Goal: Information Seeking & Learning: Find specific fact

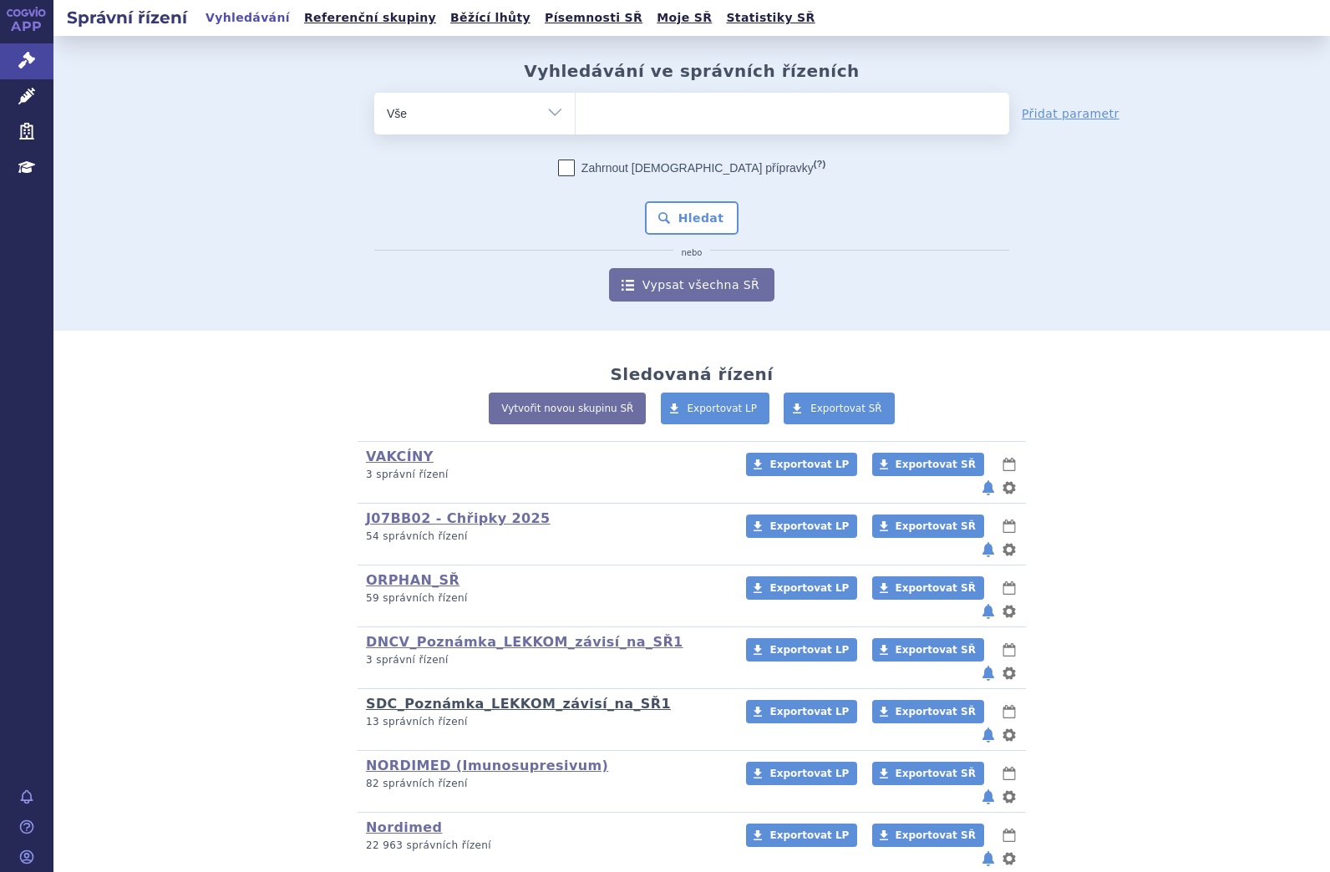
click at [411, 696] on link "SDC_Poznámka_LEKKOM_závisí_na_SŘ1" at bounding box center [518, 704] width 305 height 16
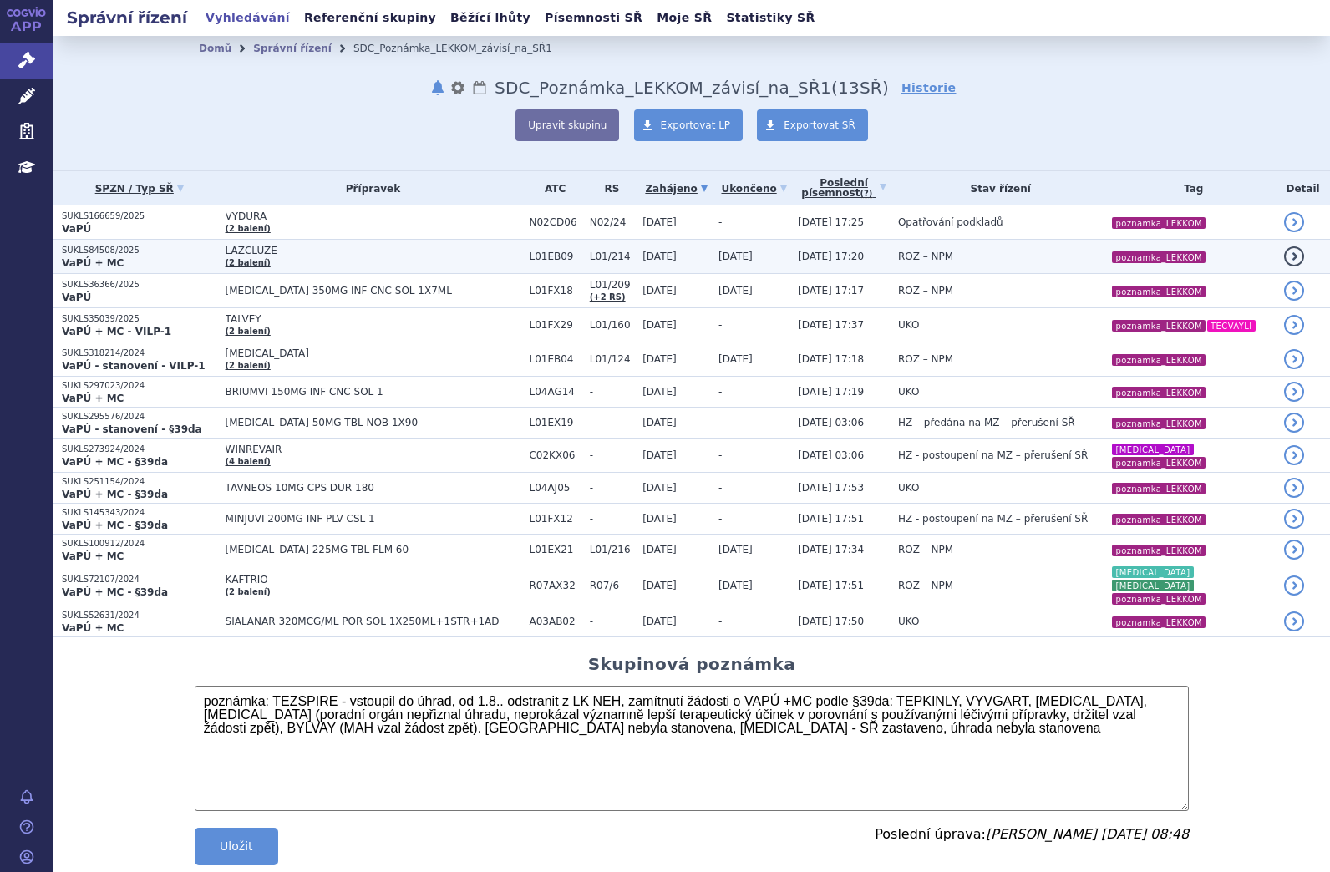
click at [236, 254] on span "LAZCLUZE" at bounding box center [374, 251] width 296 height 12
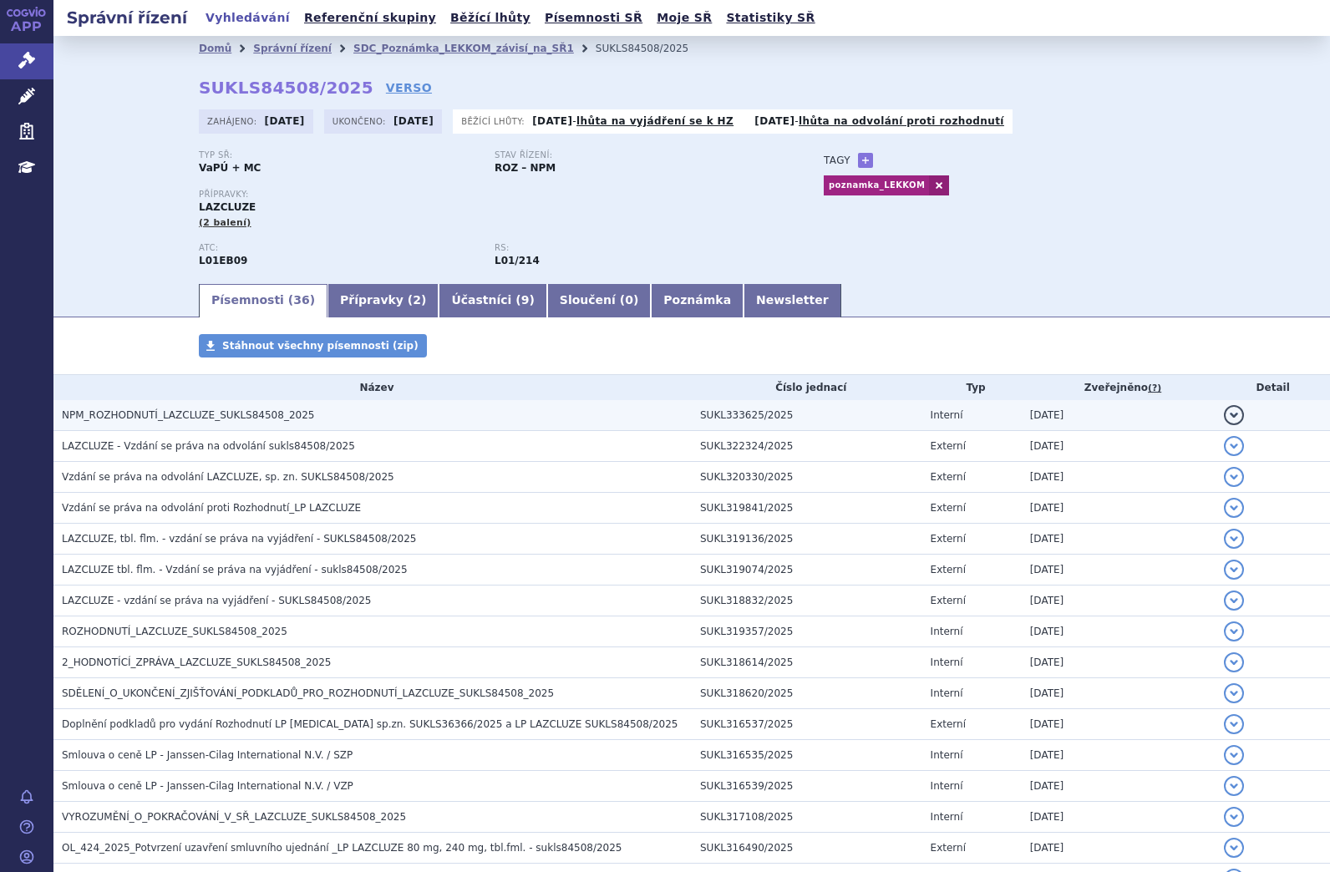
click at [255, 417] on span "NPM_ROZHODNUTÍ_LAZCLUZE_SUKLS84508_2025" at bounding box center [188, 415] width 252 height 12
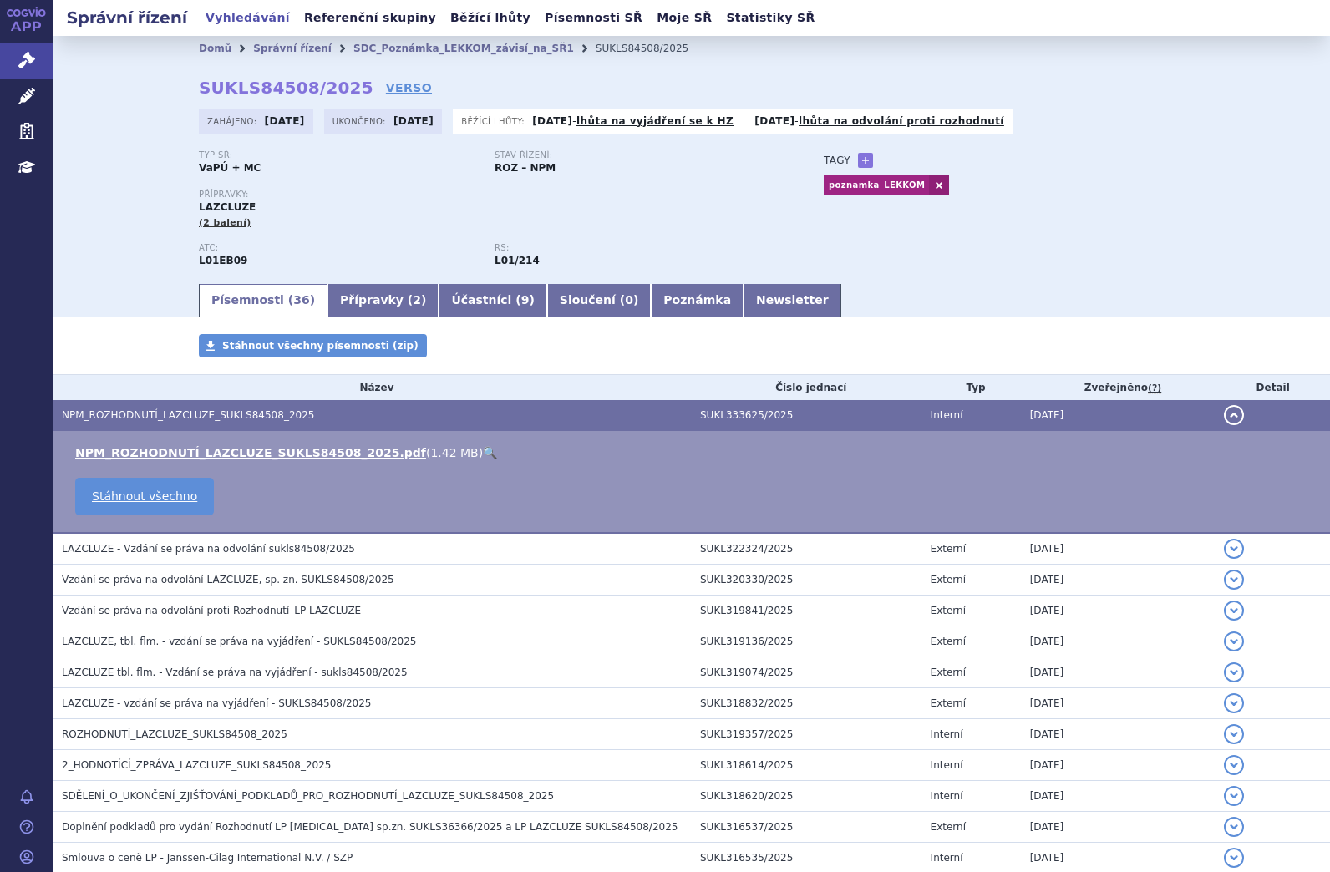
click at [483, 450] on link "🔍" at bounding box center [490, 452] width 14 height 13
click at [435, 50] on link "SDC_Poznámka_LEKKOM_závisí_na_SŘ1" at bounding box center [463, 49] width 221 height 12
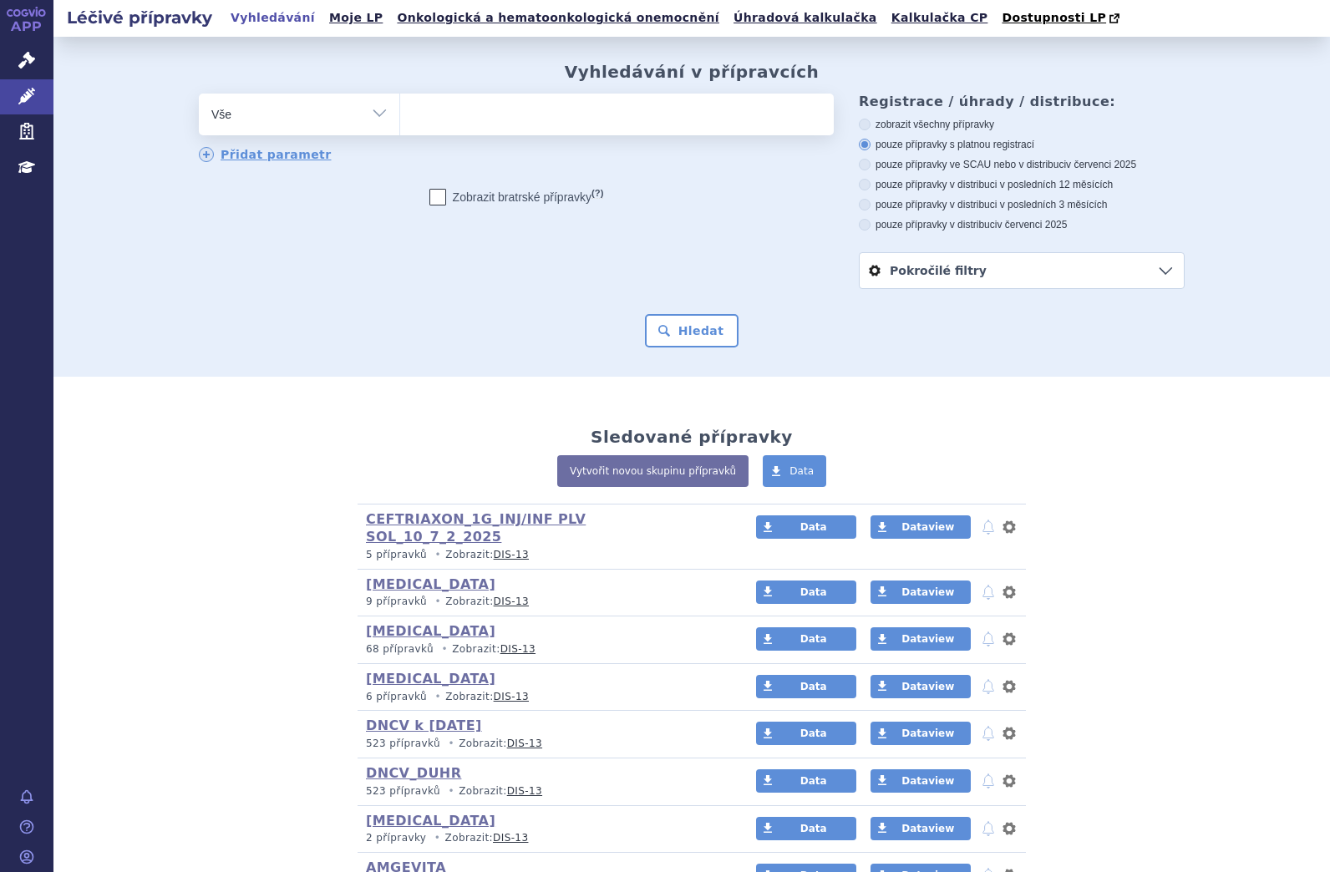
drag, startPoint x: 475, startPoint y: 118, endPoint x: 424, endPoint y: 112, distance: 52.1
click at [424, 112] on ul at bounding box center [617, 111] width 434 height 35
click at [400, 112] on select at bounding box center [399, 114] width 1 height 42
click at [456, 123] on ul at bounding box center [617, 111] width 434 height 35
click at [400, 123] on select at bounding box center [399, 114] width 1 height 42
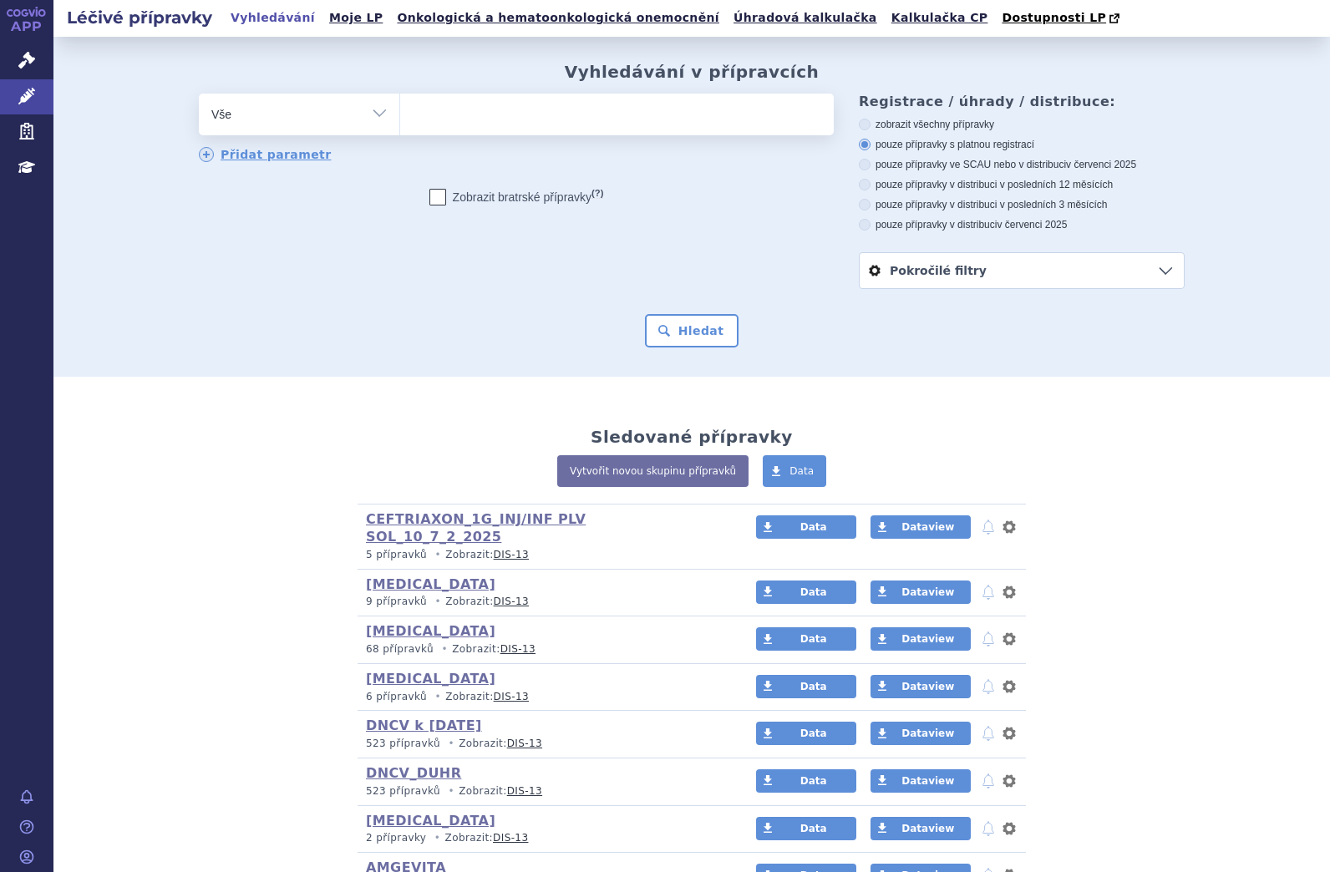
click at [487, 123] on ul at bounding box center [617, 111] width 434 height 35
click at [400, 123] on select at bounding box center [399, 114] width 1 height 42
paste input "0268696"
type input "0268696"
select select "0268696"
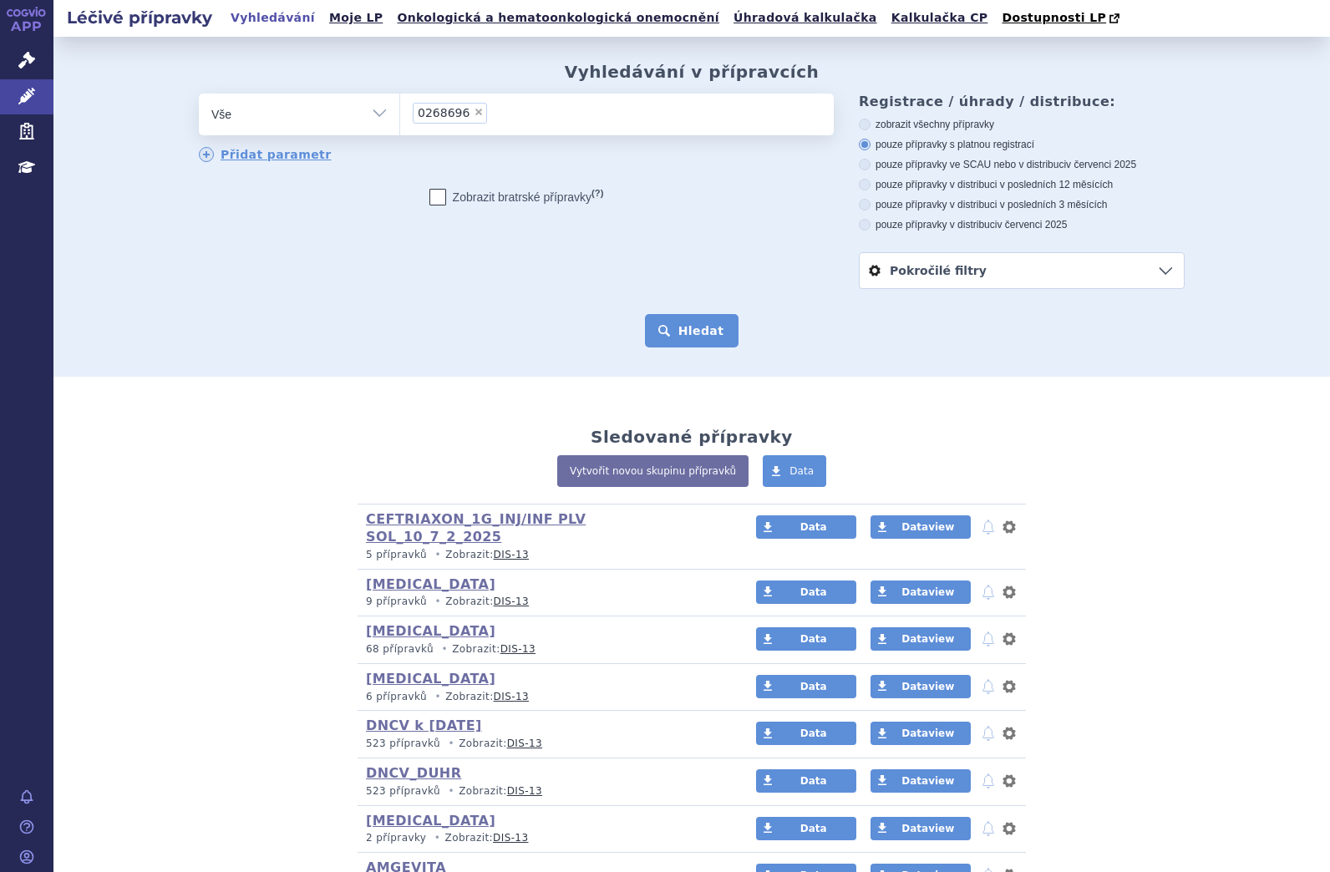
click at [686, 338] on button "Hledat" at bounding box center [692, 330] width 94 height 33
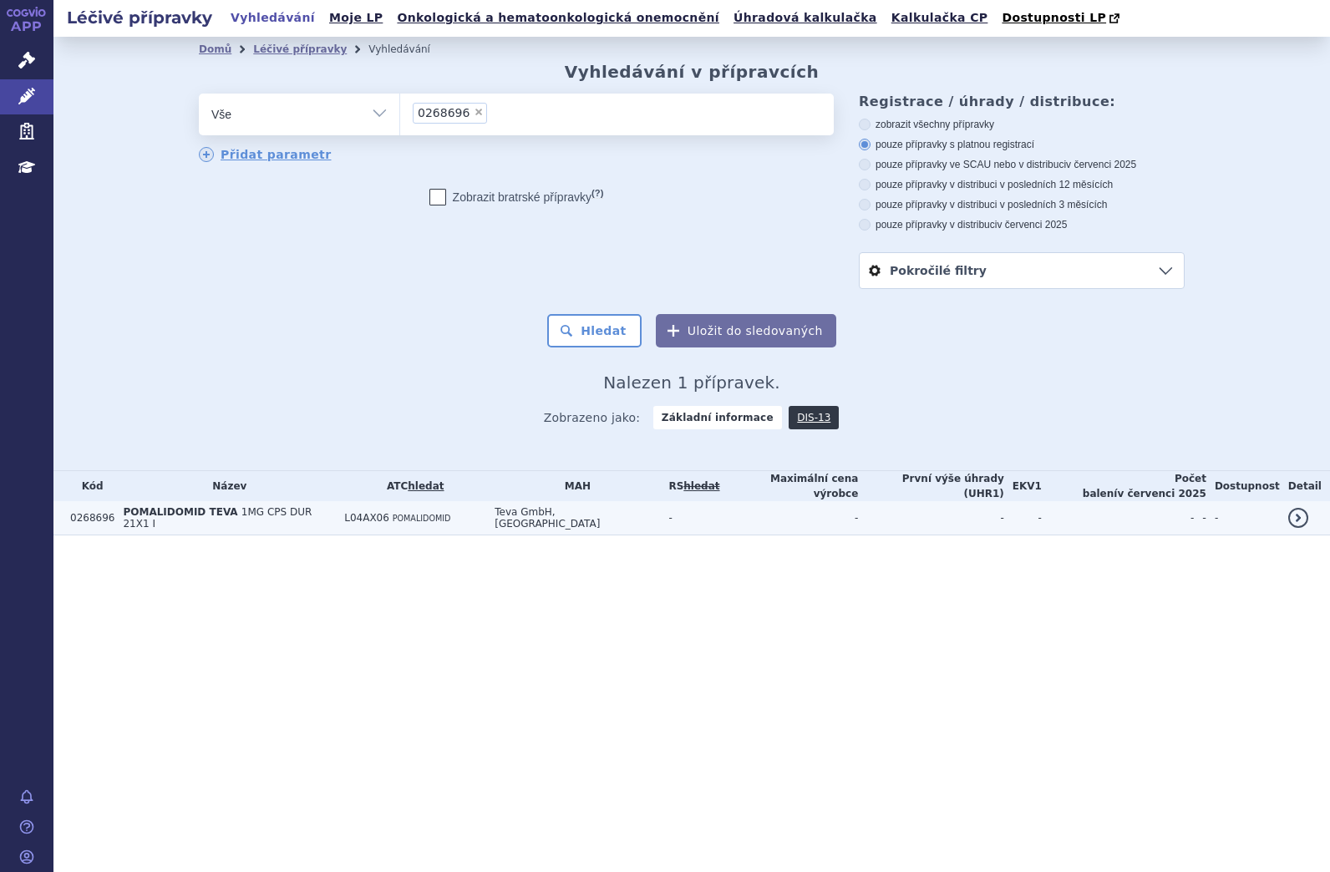
click at [221, 524] on td "POMALIDOMID TEVA 1MG CPS DUR 21X1 I" at bounding box center [224, 518] width 221 height 34
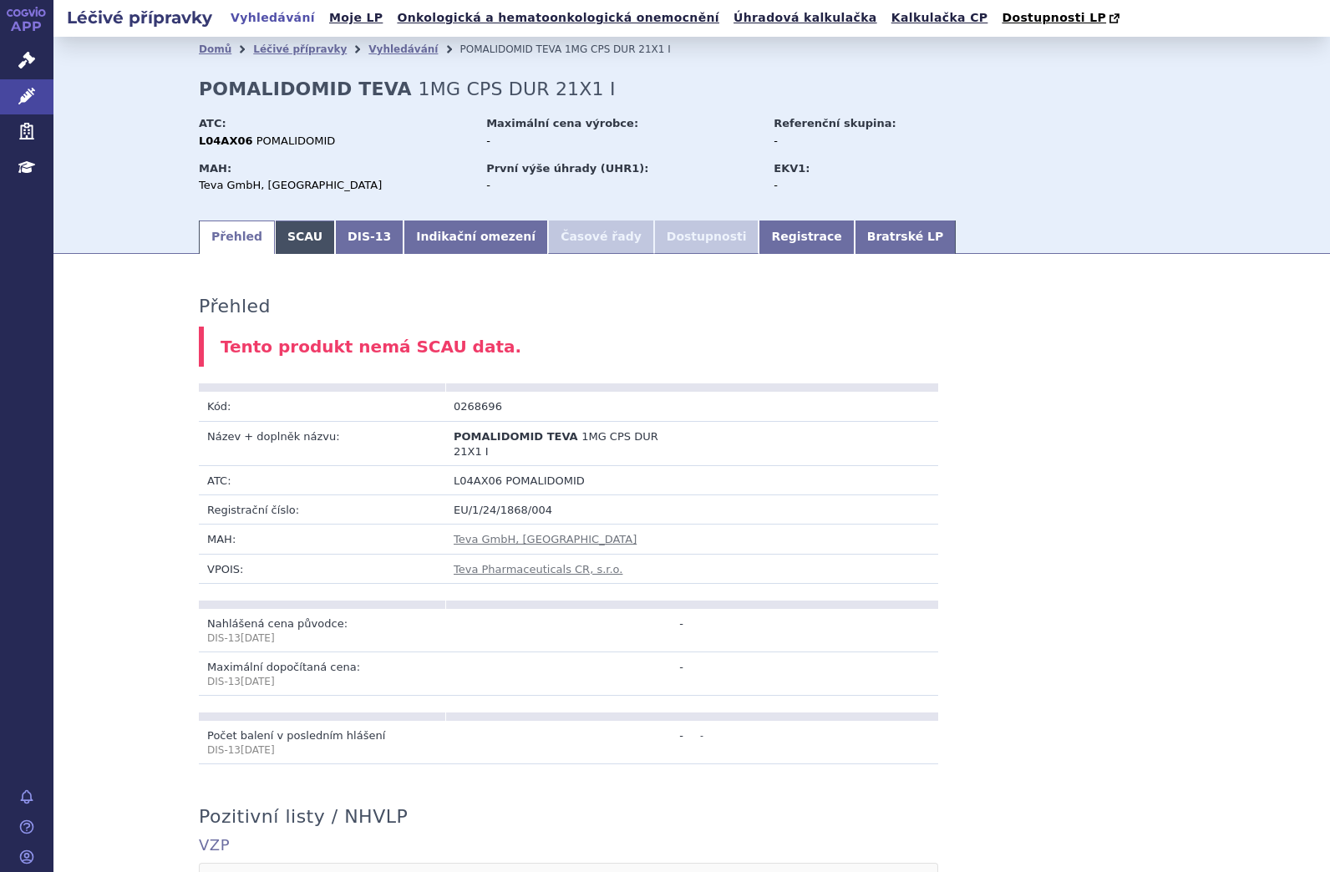
drag, startPoint x: 284, startPoint y: 228, endPoint x: 295, endPoint y: 238, distance: 14.8
click at [284, 230] on link "SCAU" at bounding box center [305, 237] width 60 height 33
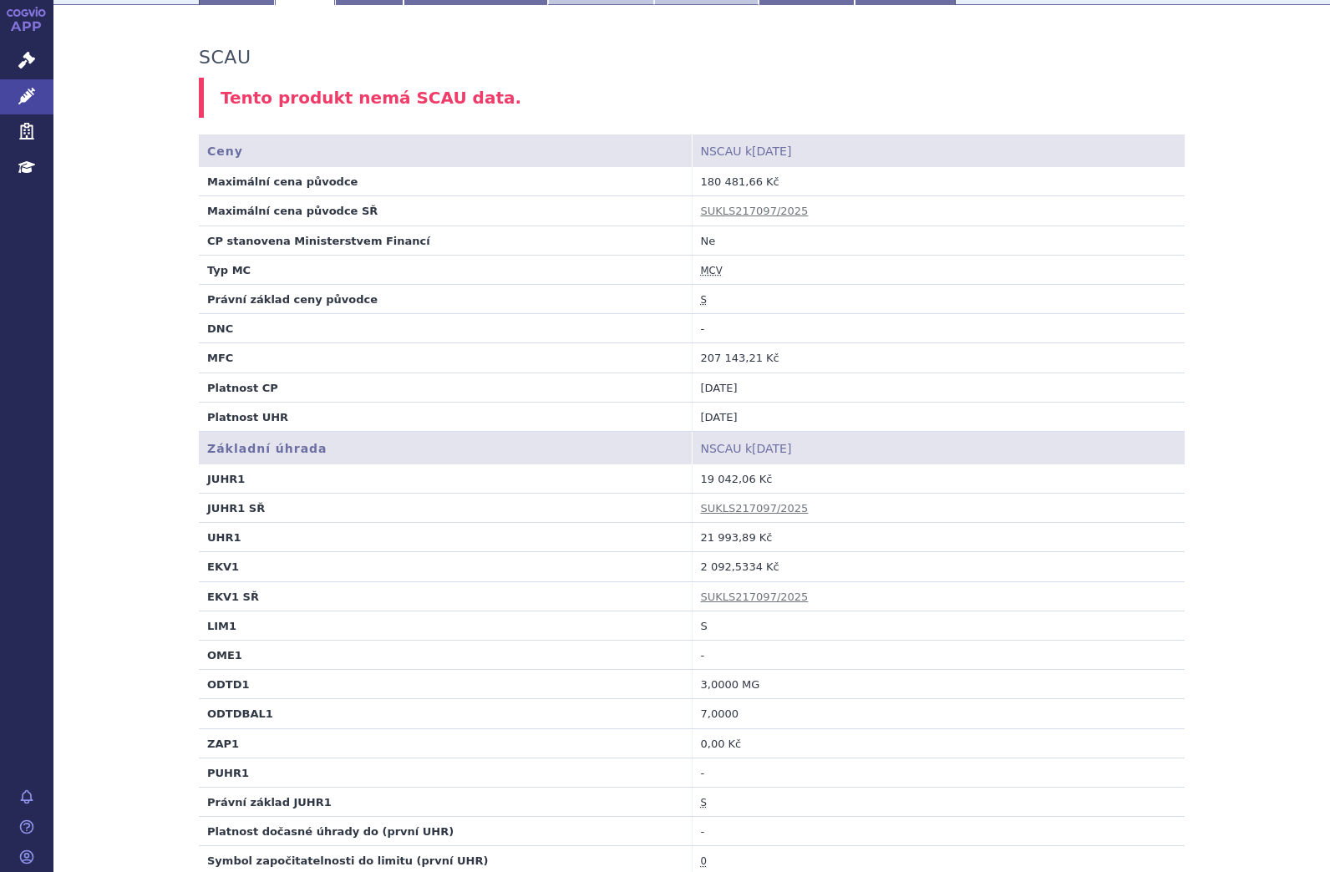
scroll to position [251, 0]
click at [734, 511] on link "SUKLS217097/2025" at bounding box center [755, 506] width 108 height 13
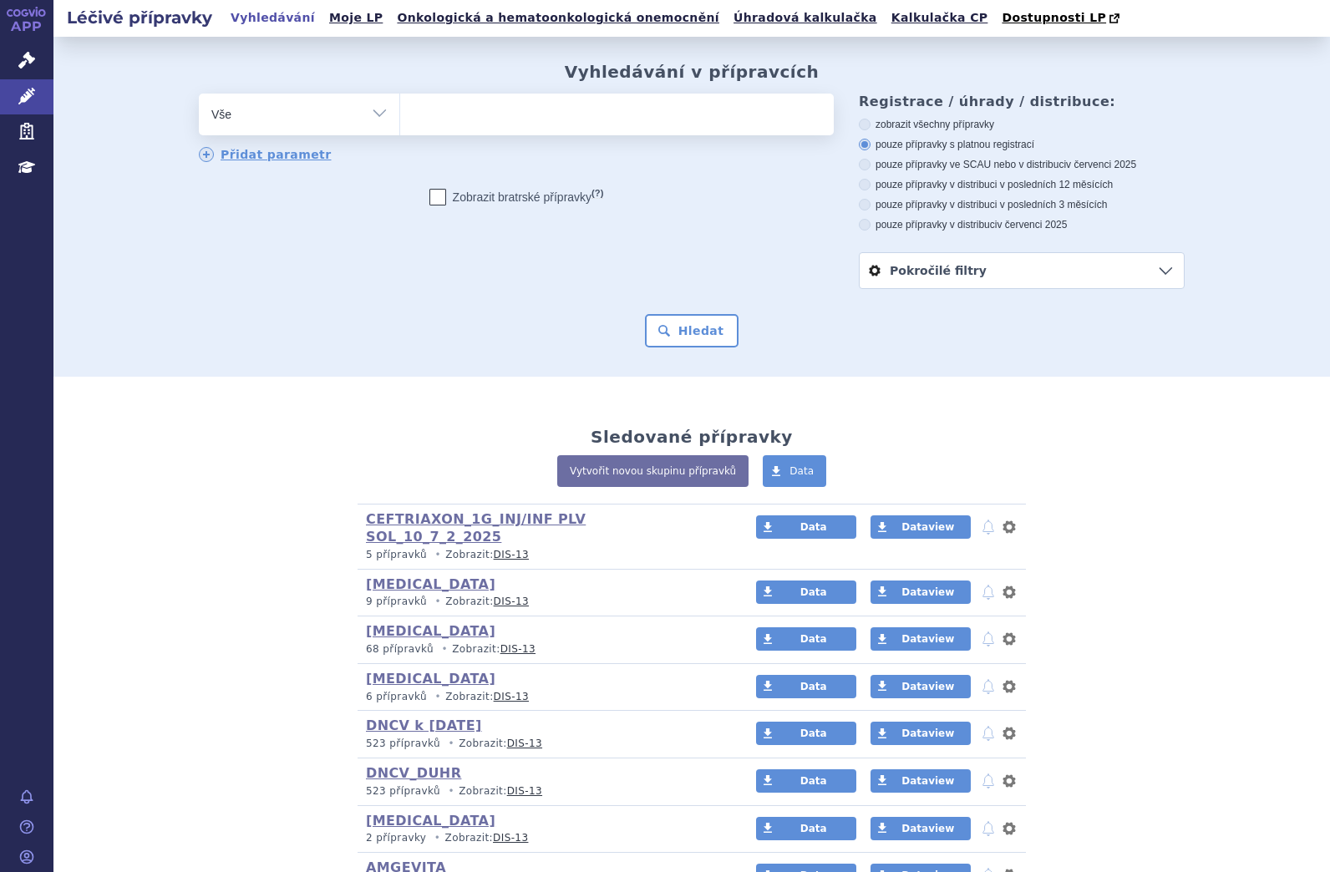
click at [546, 124] on ul at bounding box center [617, 111] width 434 height 35
click at [400, 124] on select at bounding box center [399, 114] width 1 height 42
paste input "0268696"
type input "0268696"
select select "0268696"
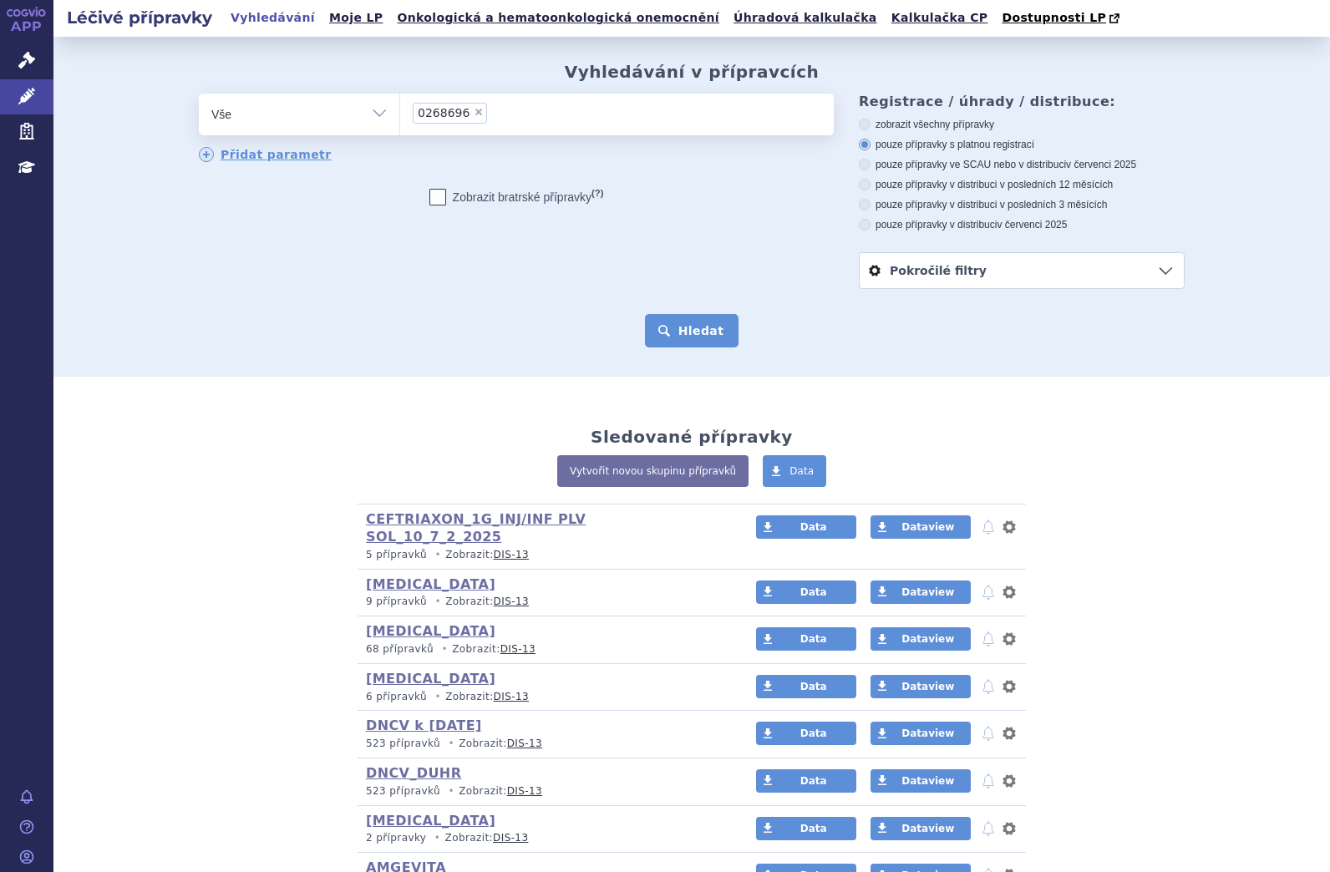
click at [708, 336] on button "Hledat" at bounding box center [692, 330] width 94 height 33
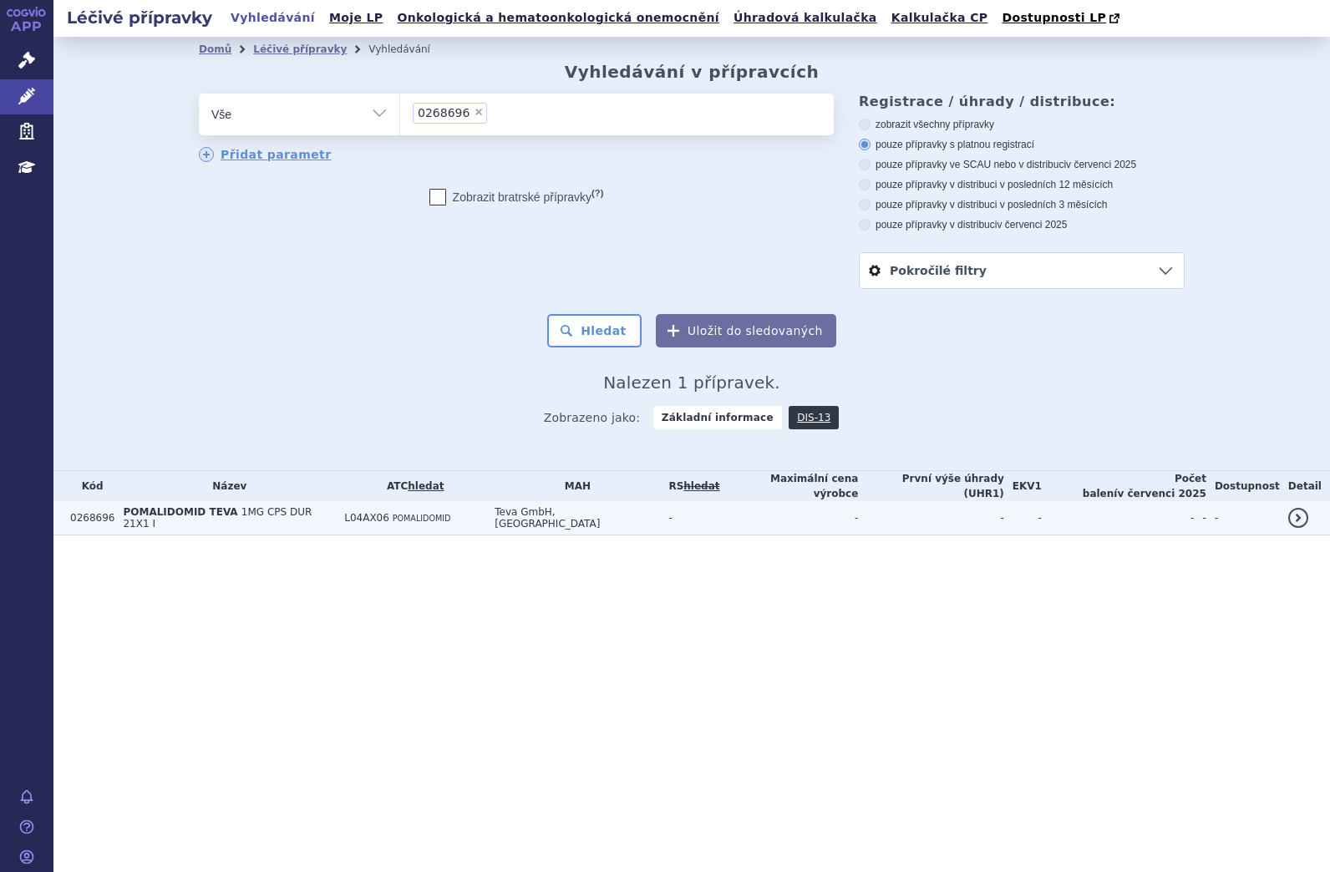
click at [174, 514] on span "POMALIDOMID TEVA" at bounding box center [180, 512] width 114 height 12
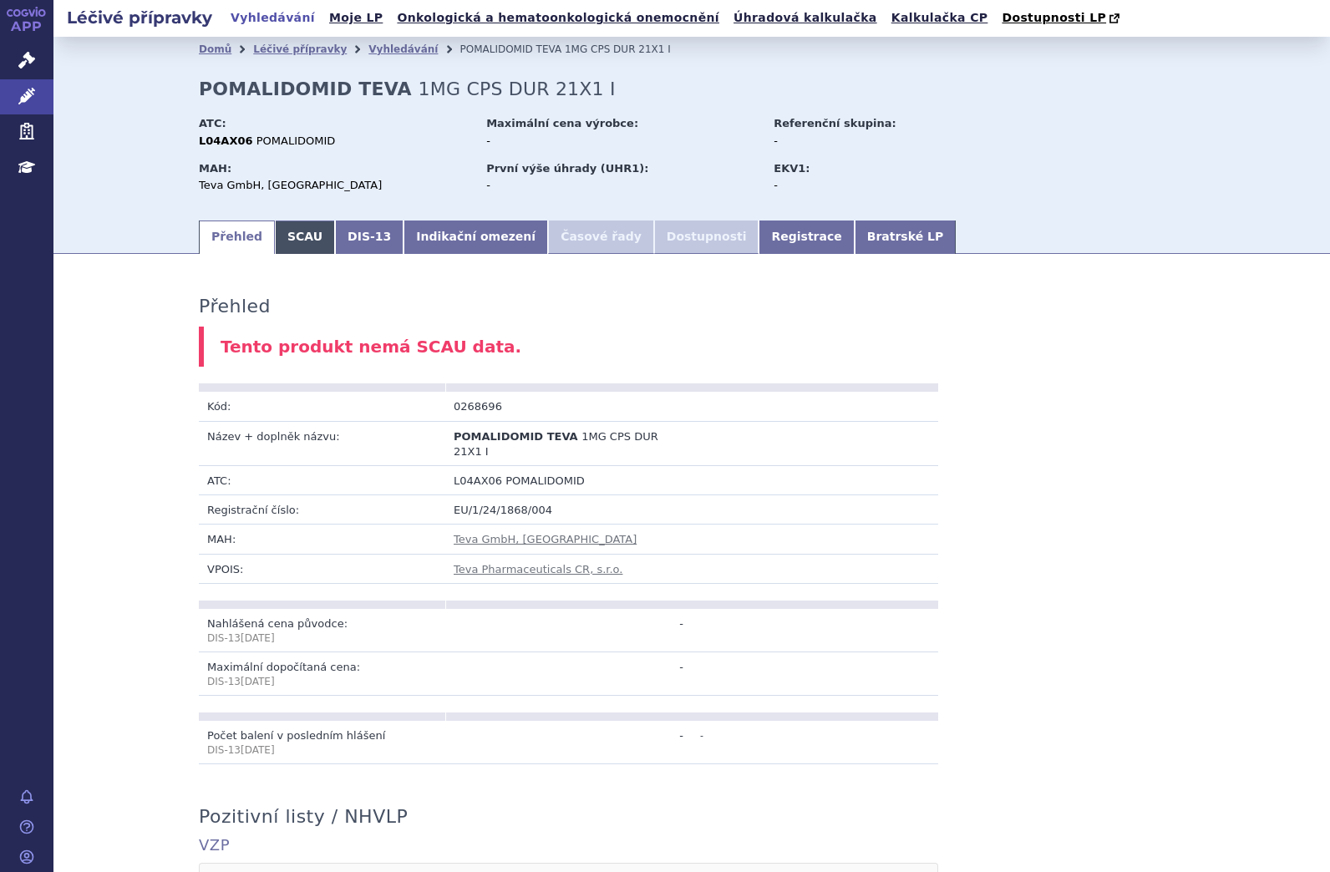
click at [285, 238] on link "SCAU" at bounding box center [305, 237] width 60 height 33
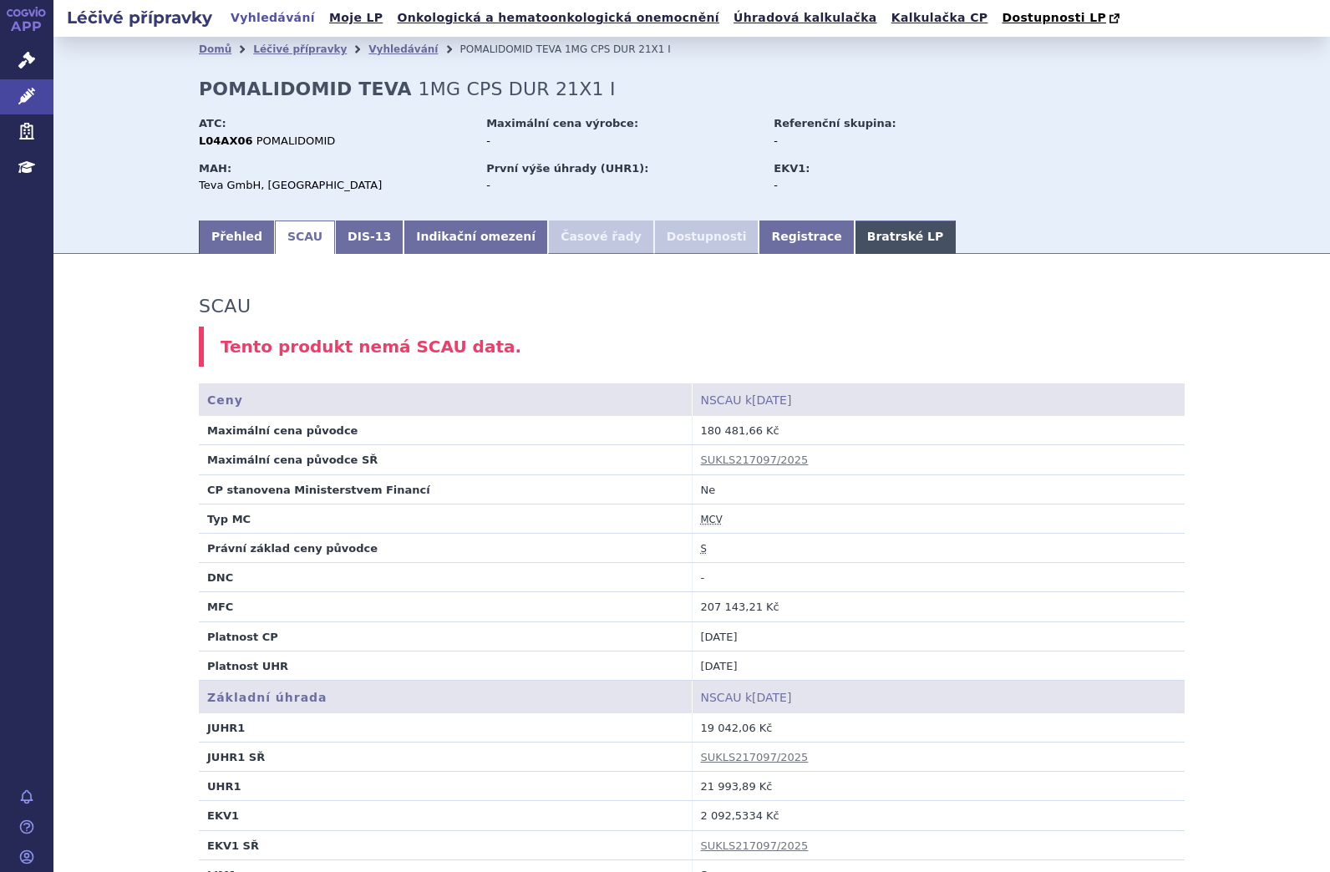
click at [855, 232] on link "Bratrské LP" at bounding box center [905, 237] width 101 height 33
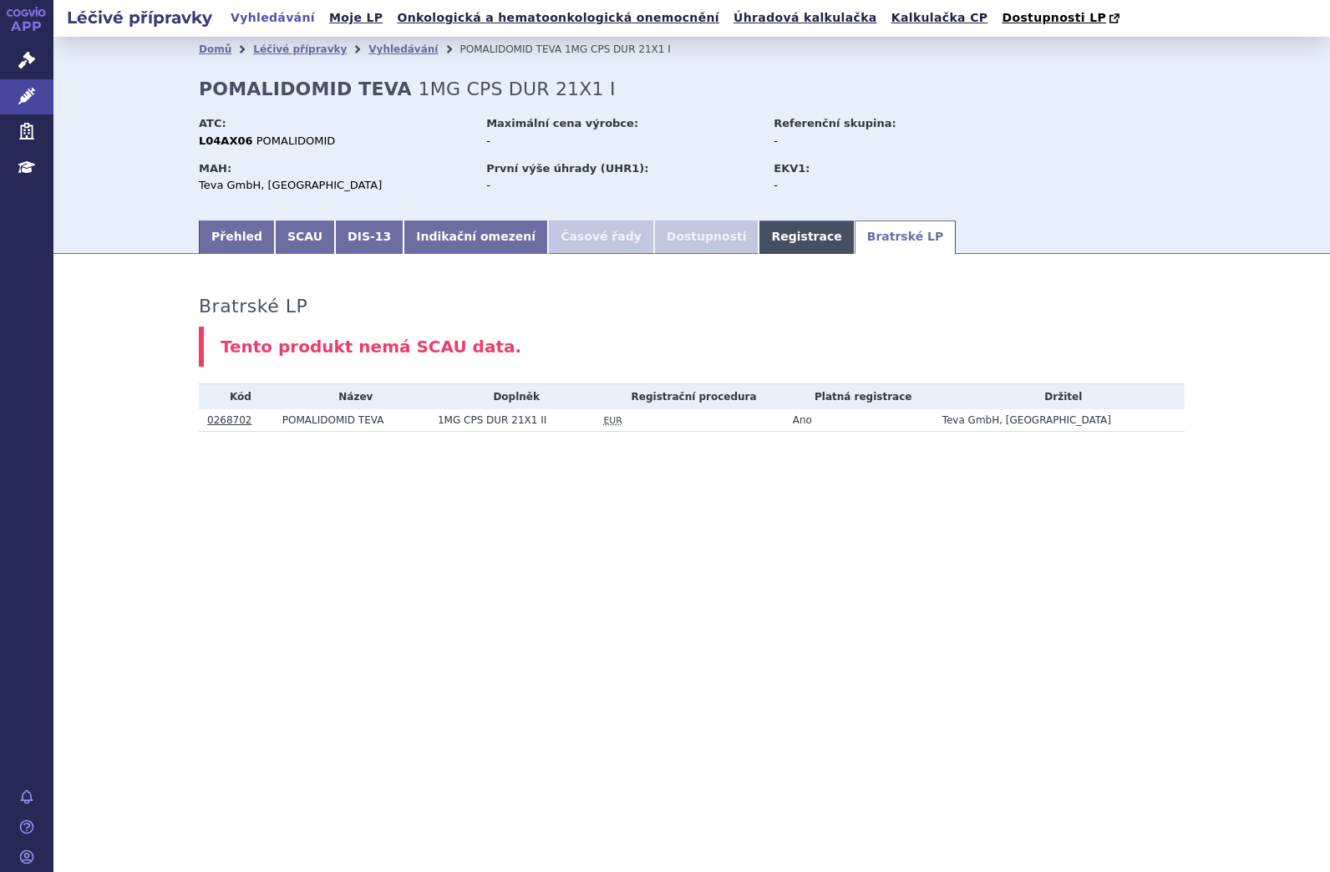
click at [758, 244] on link "Registrace" at bounding box center [805, 237] width 95 height 33
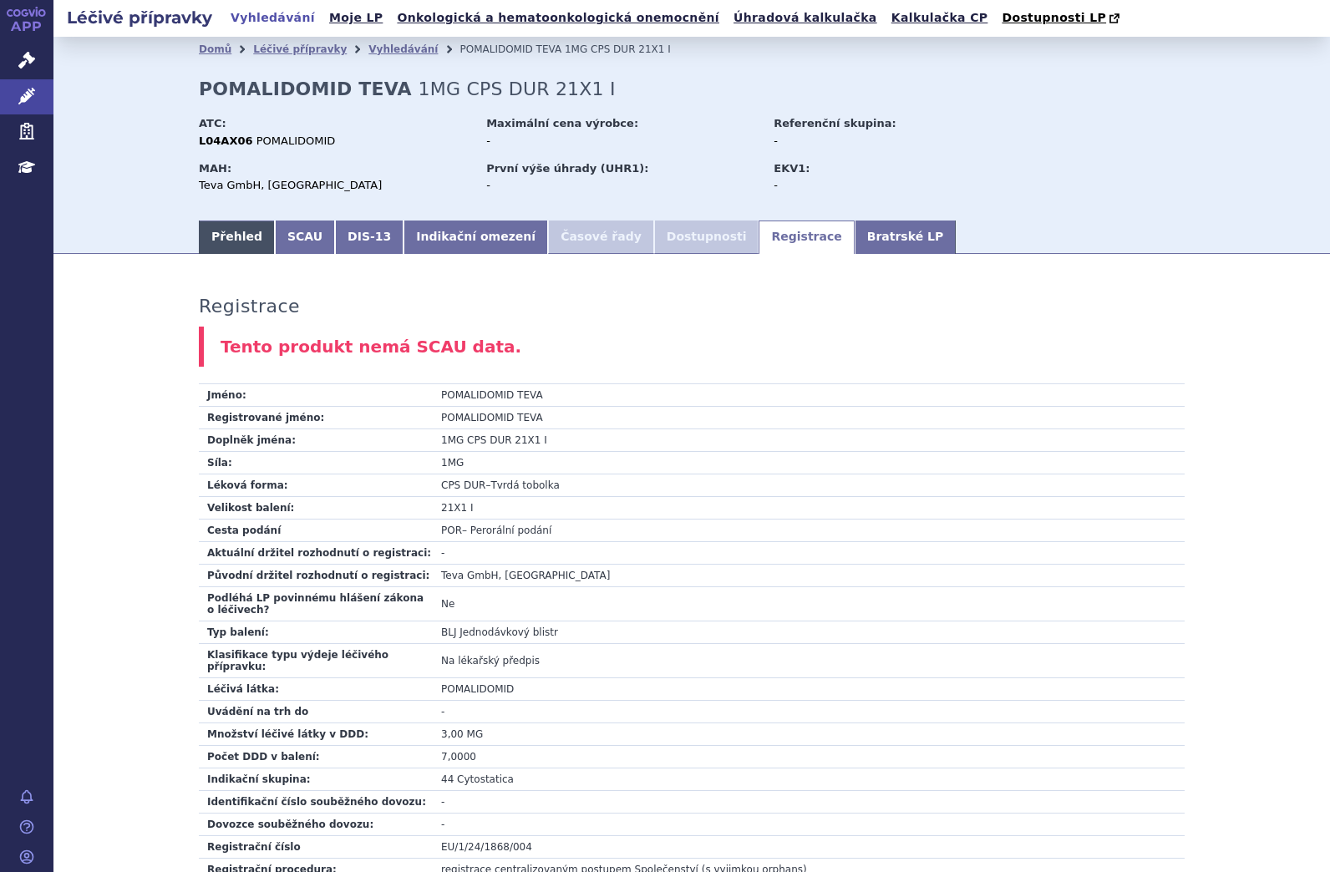
click at [207, 232] on link "Přehled" at bounding box center [237, 237] width 76 height 33
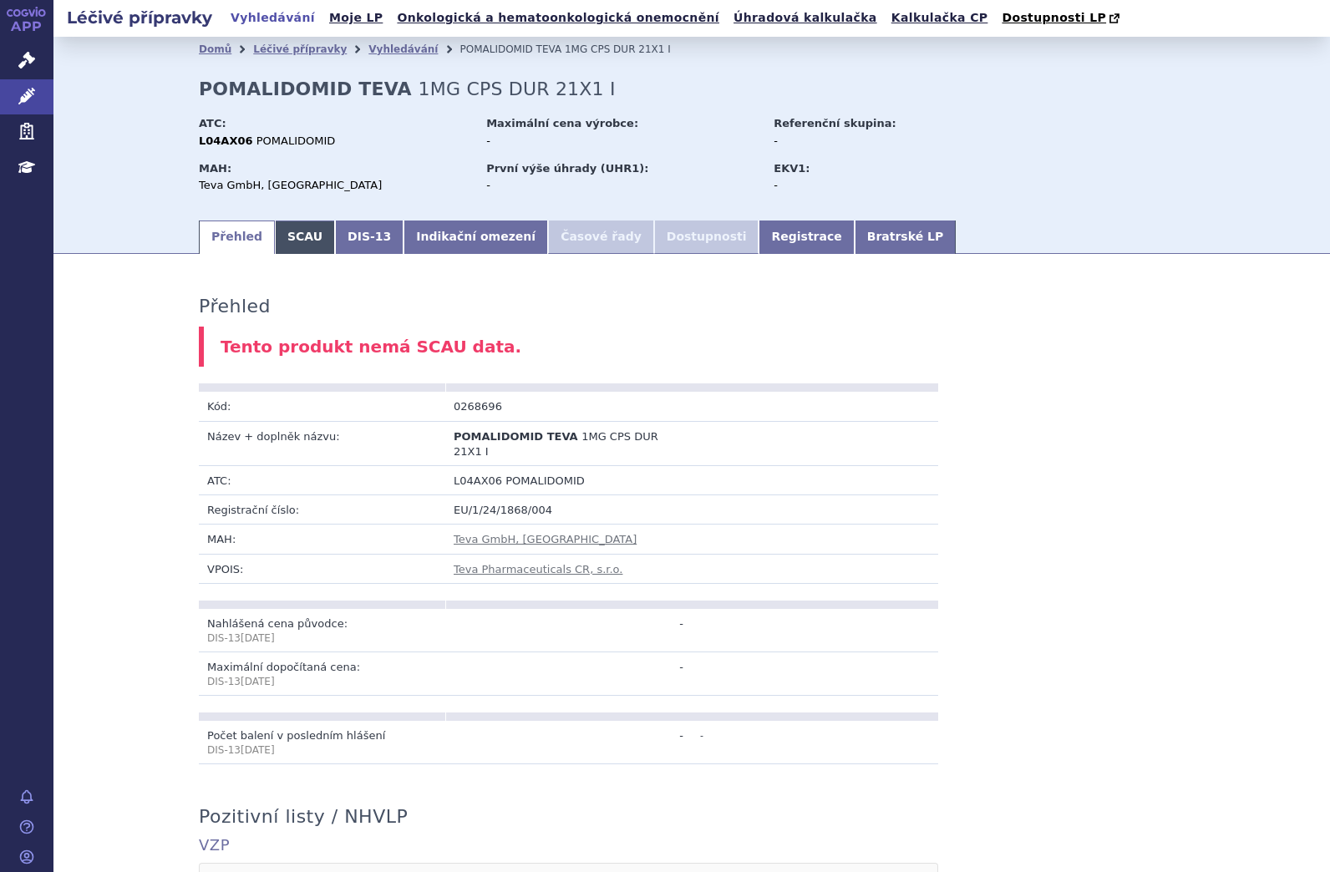
click at [291, 241] on link "SCAU" at bounding box center [305, 237] width 60 height 33
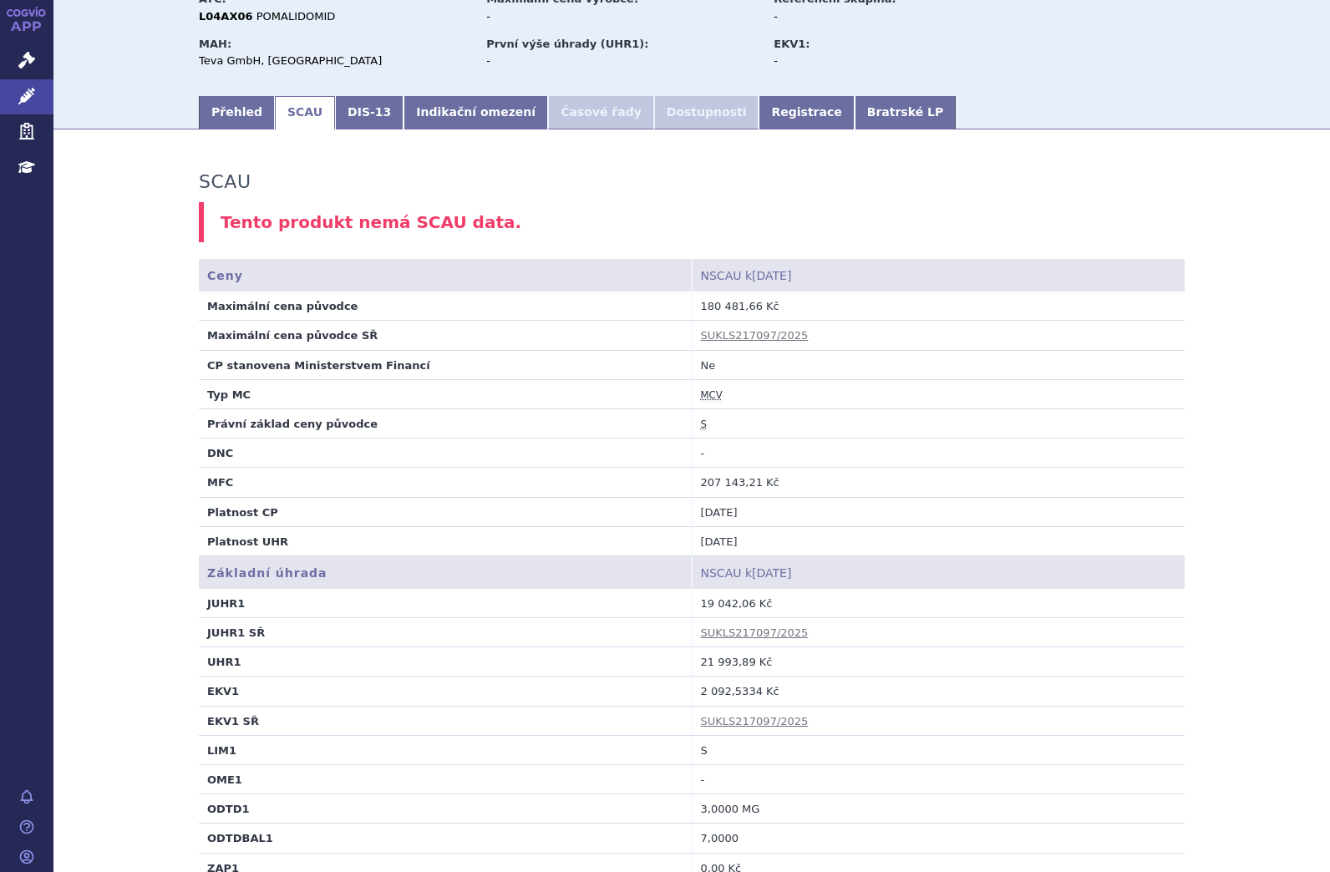
scroll to position [167, 0]
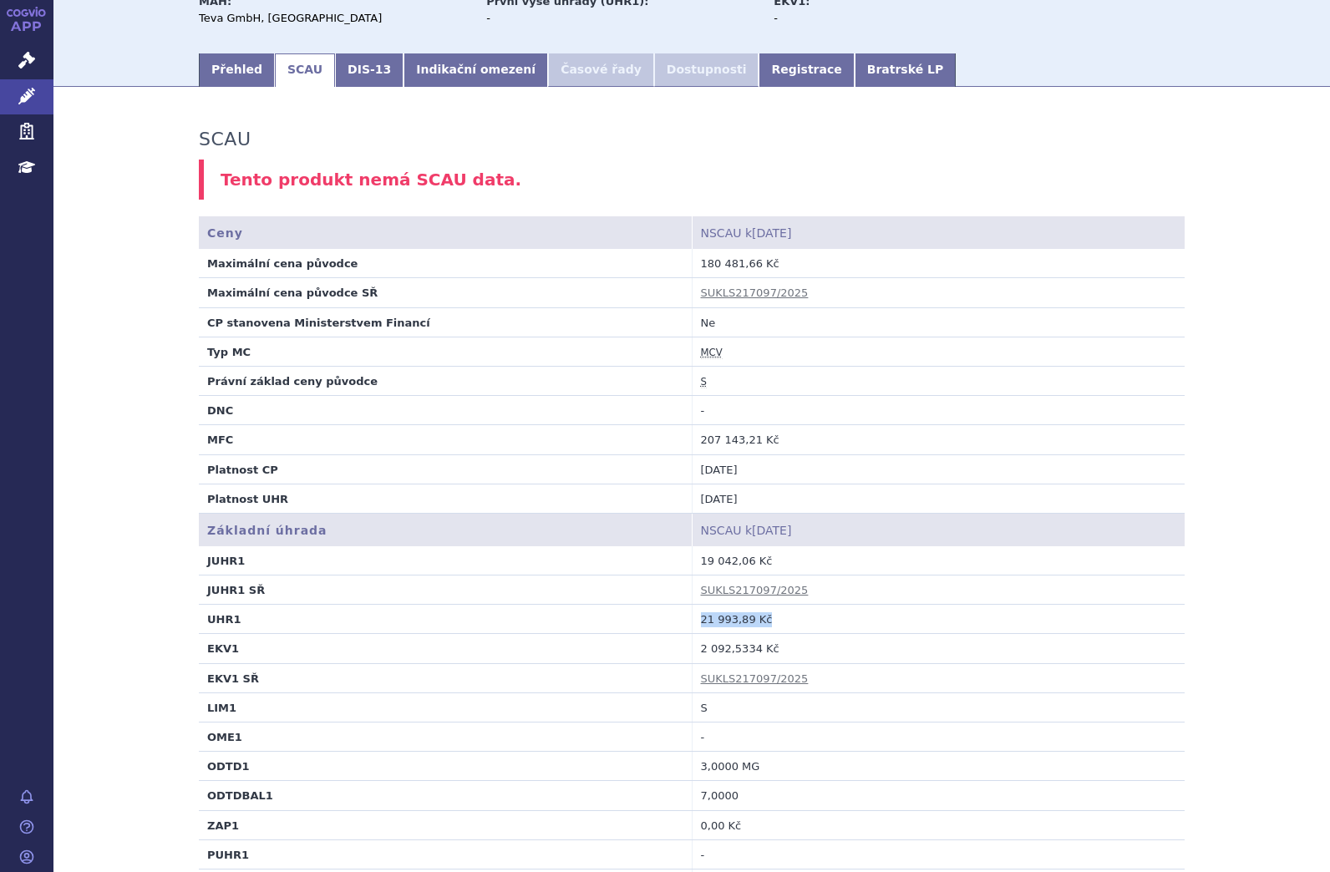
drag, startPoint x: 759, startPoint y: 621, endPoint x: 687, endPoint y: 620, distance: 71.8
click at [692, 620] on td "21 993,89 Kč" at bounding box center [938, 619] width 493 height 29
copy td "21 993,89 Kč"
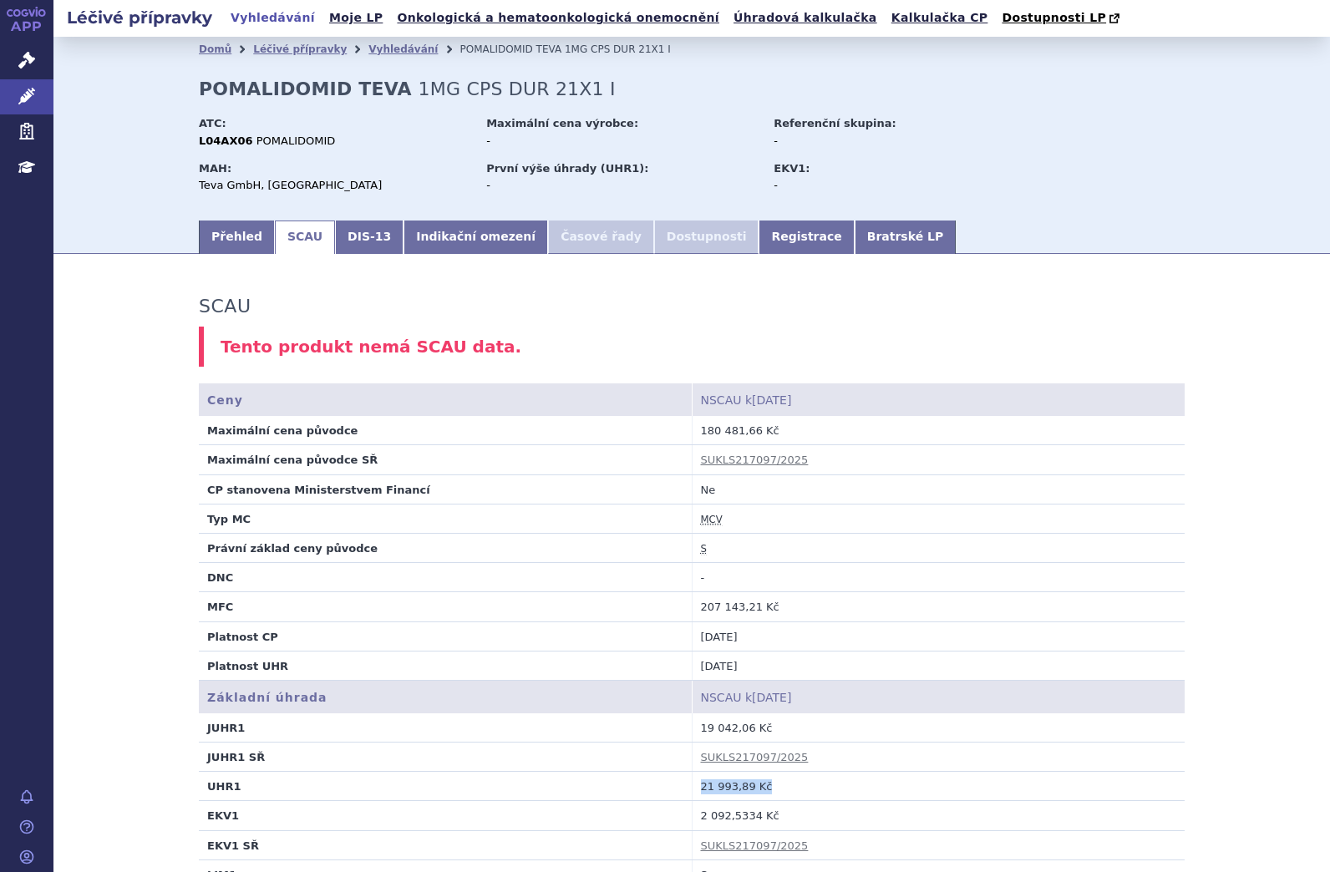
scroll to position [84, 0]
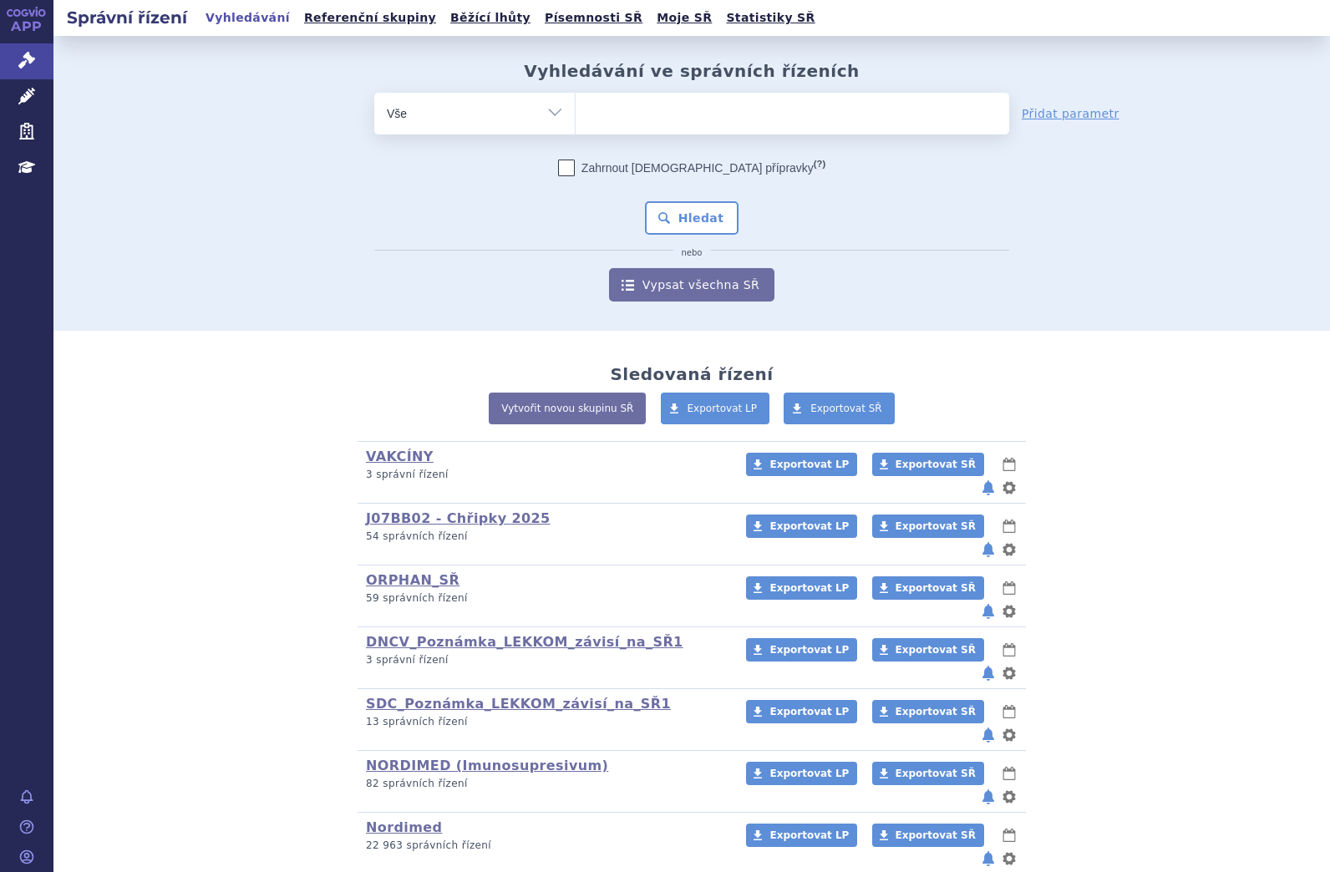
click at [588, 110] on input "search" at bounding box center [592, 111] width 9 height 21
paste input "1MG CPS DUR 21X1 I"
type input "1MG CPS DUR 21X1 I"
select select "1MG CPS DUR 21X1 I"
click at [721, 109] on span "×" at bounding box center [726, 111] width 10 height 10
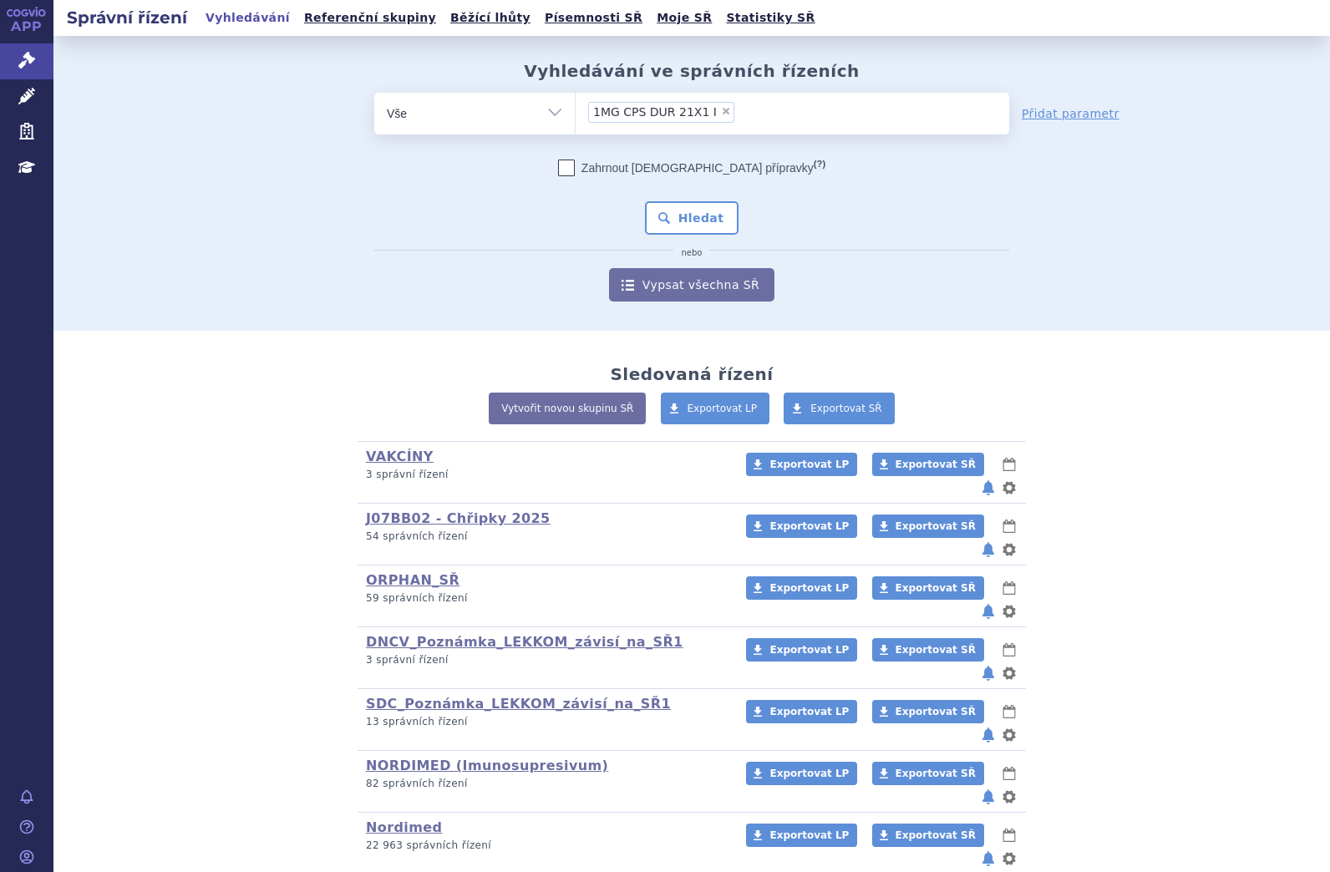
click at [576, 109] on select "1MG CPS DUR 21X1 I" at bounding box center [575, 113] width 1 height 42
select select
click at [588, 104] on input "1MG CPS DUR 21X1 I" at bounding box center [592, 111] width 9 height 21
type input "0268696"
select select "0268696"
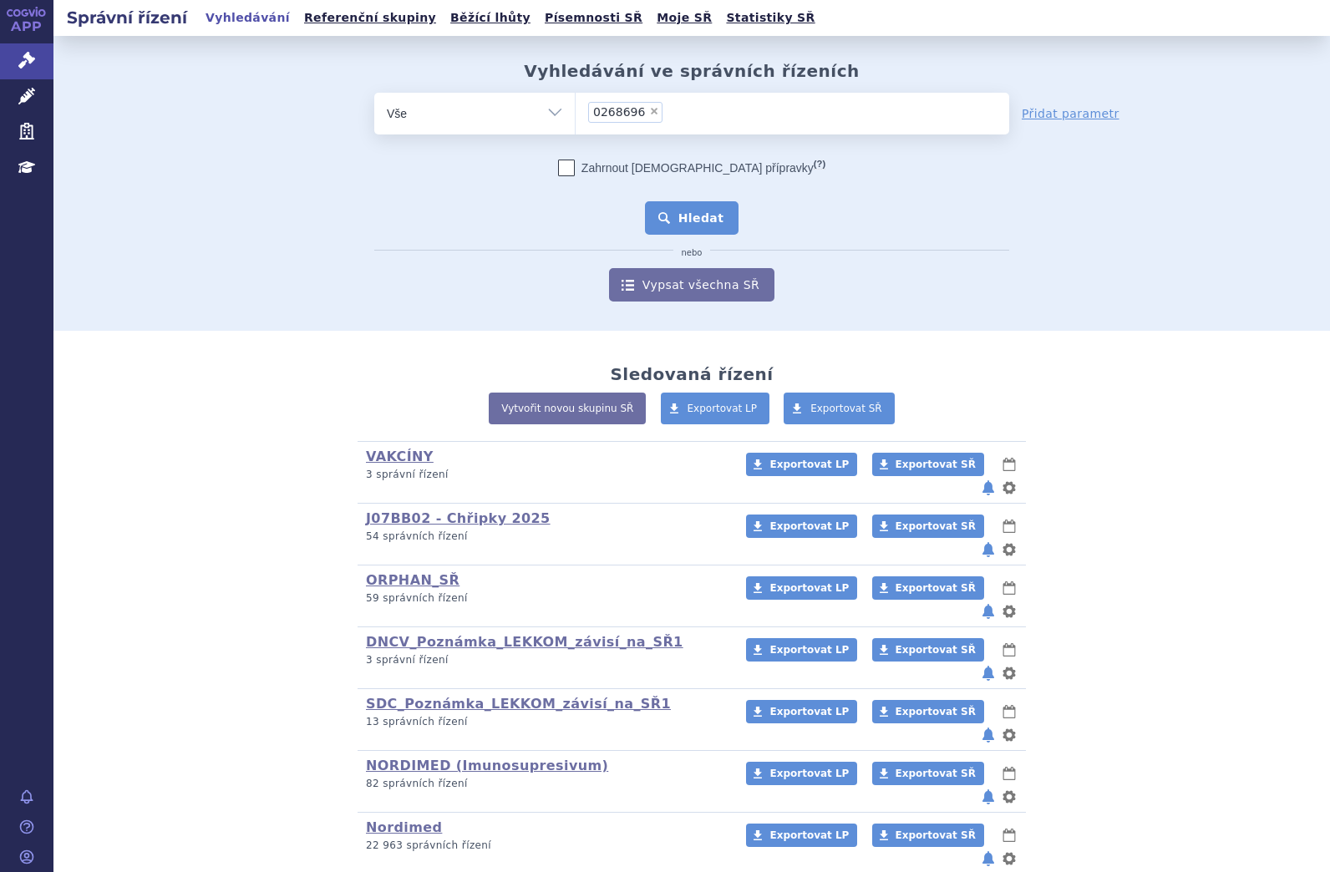
click at [666, 213] on button "Hledat" at bounding box center [692, 217] width 94 height 33
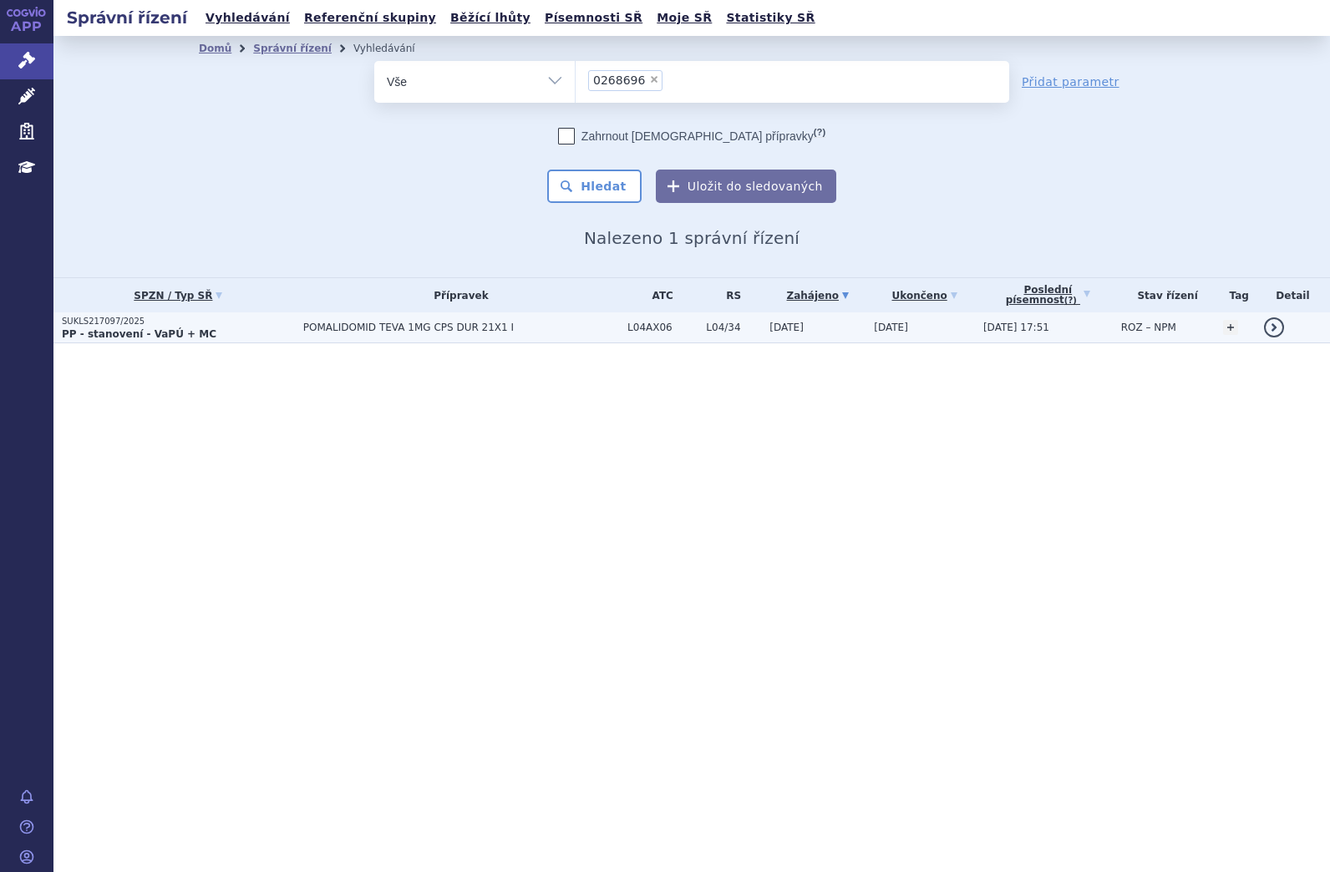
click at [222, 337] on p "PP - stanovení - VaPÚ + MC" at bounding box center [178, 333] width 233 height 13
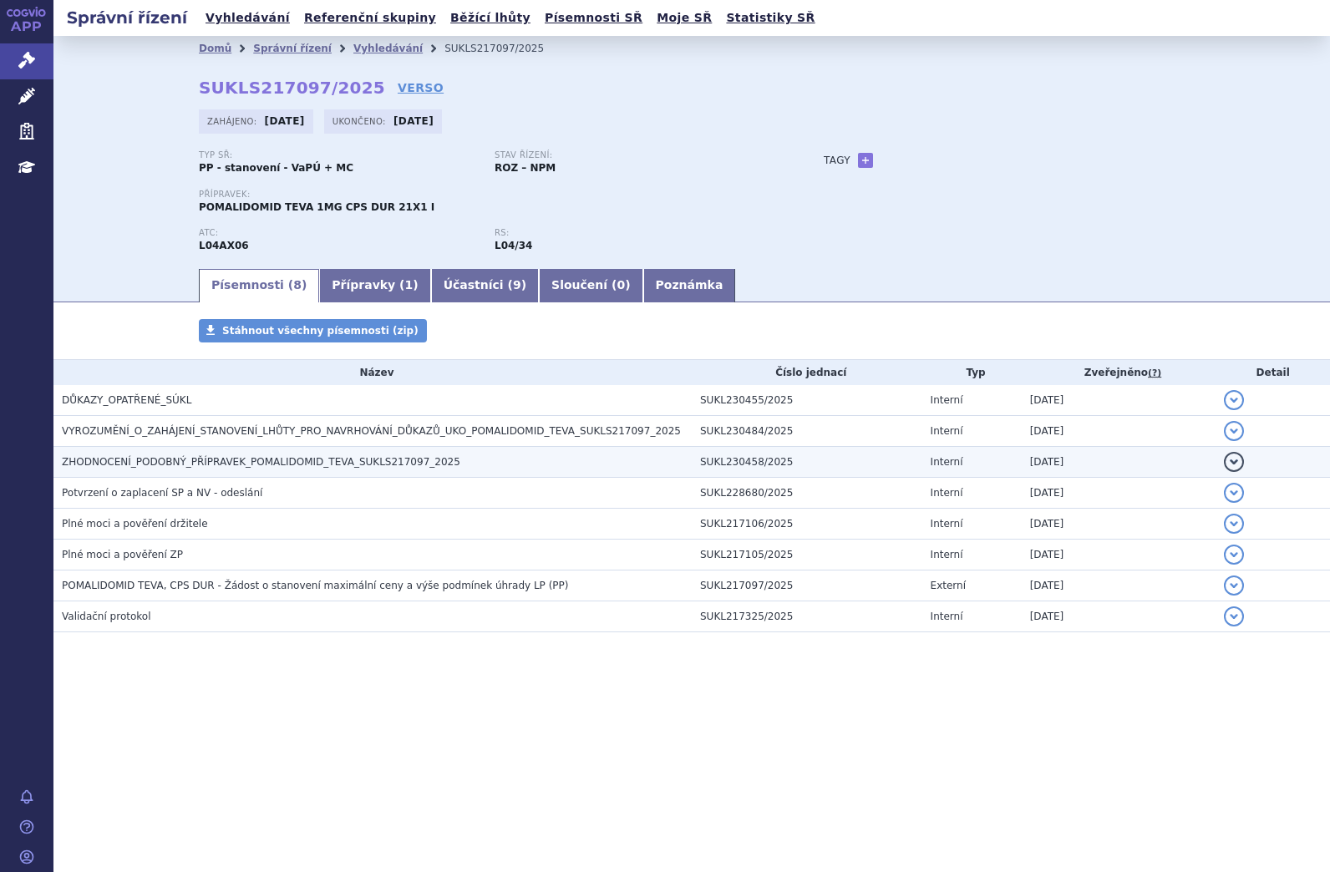
click at [219, 467] on span "ZHODNOCENÍ_PODOBNÝ_PŘÍPRAVEK_POMALIDOMID_TEVA_SUKLS217097_2025" at bounding box center [261, 462] width 398 height 12
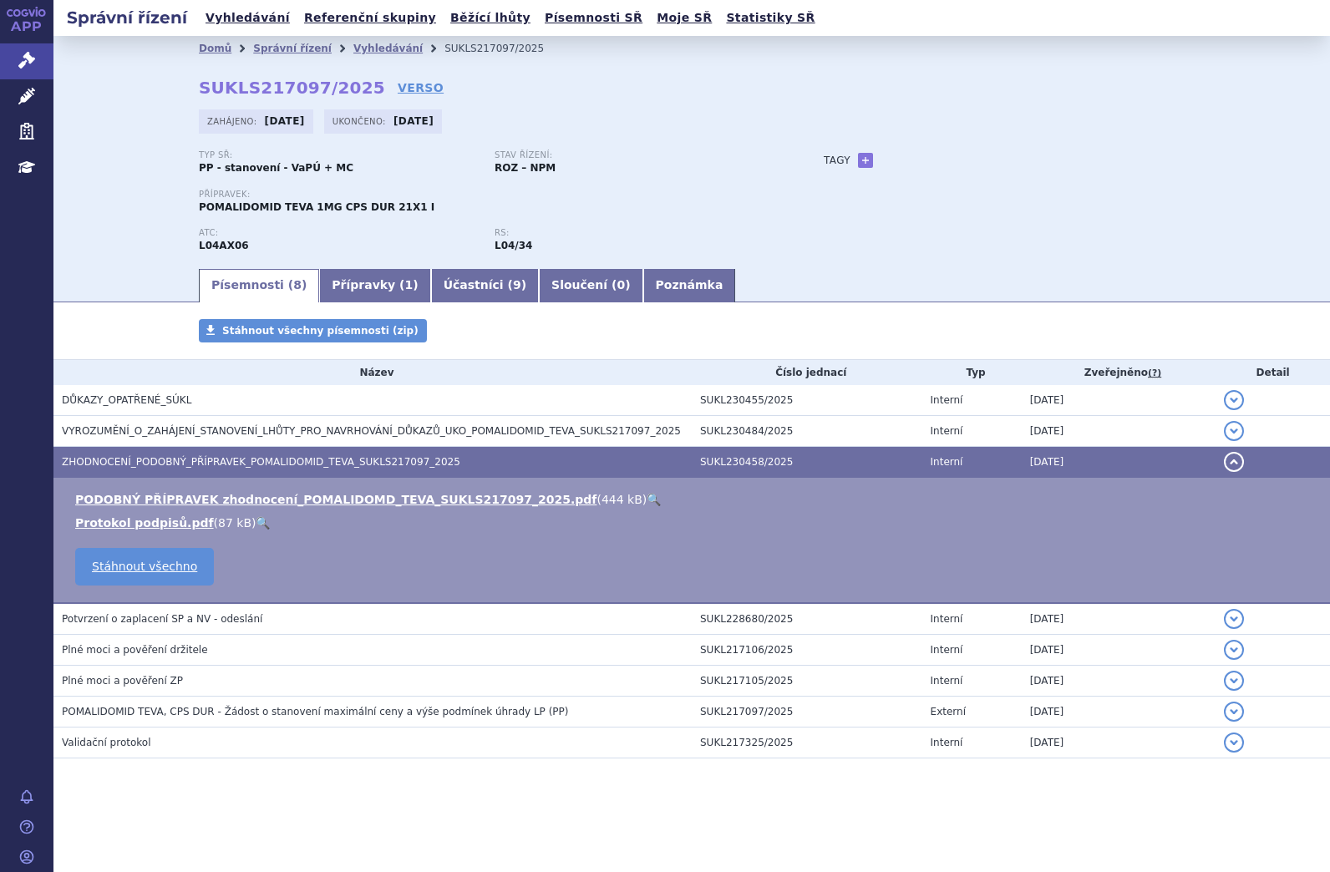
click at [647, 500] on link "🔍" at bounding box center [654, 499] width 14 height 13
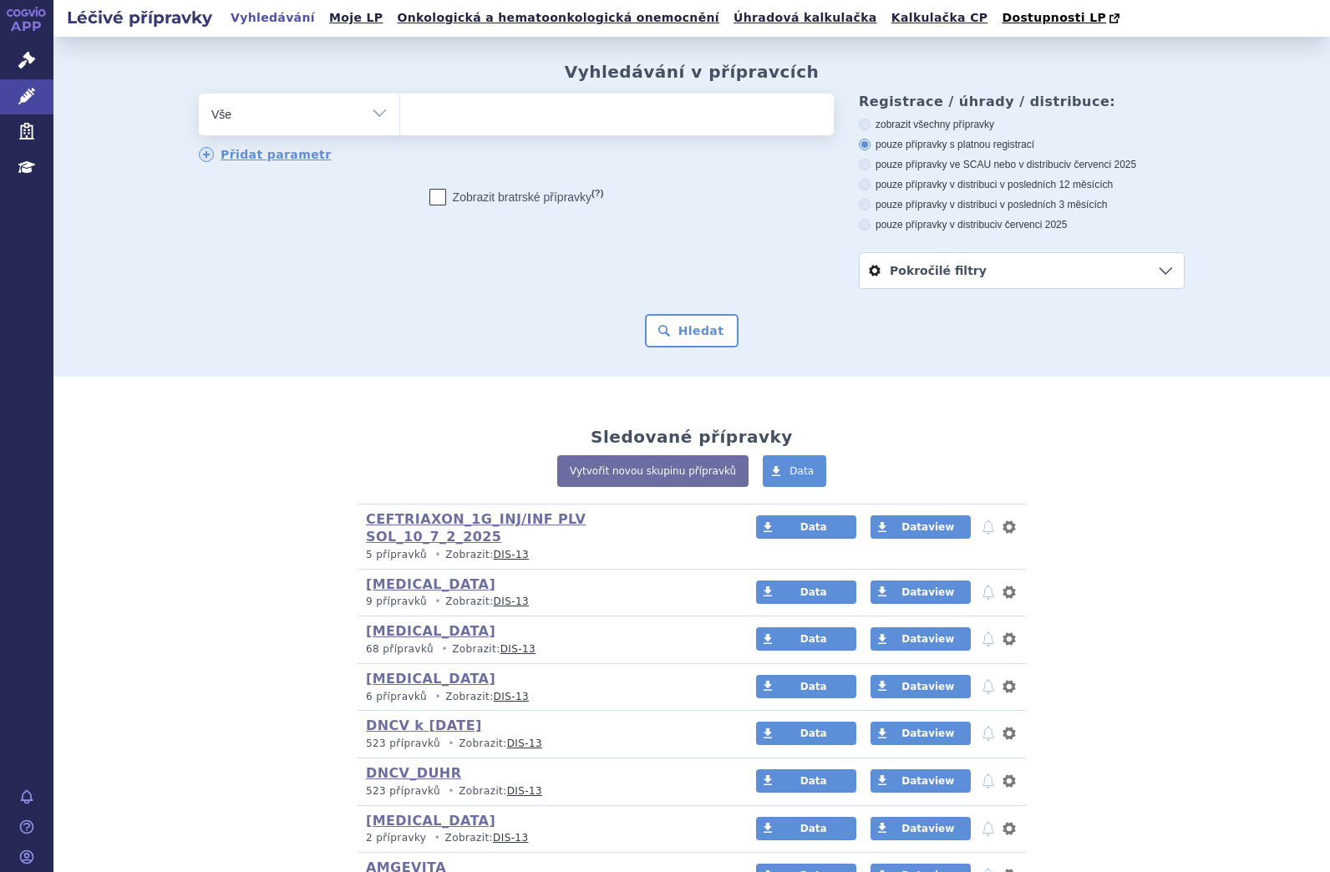
click at [509, 124] on ul at bounding box center [617, 111] width 434 height 35
click at [400, 124] on select at bounding box center [399, 114] width 1 height 42
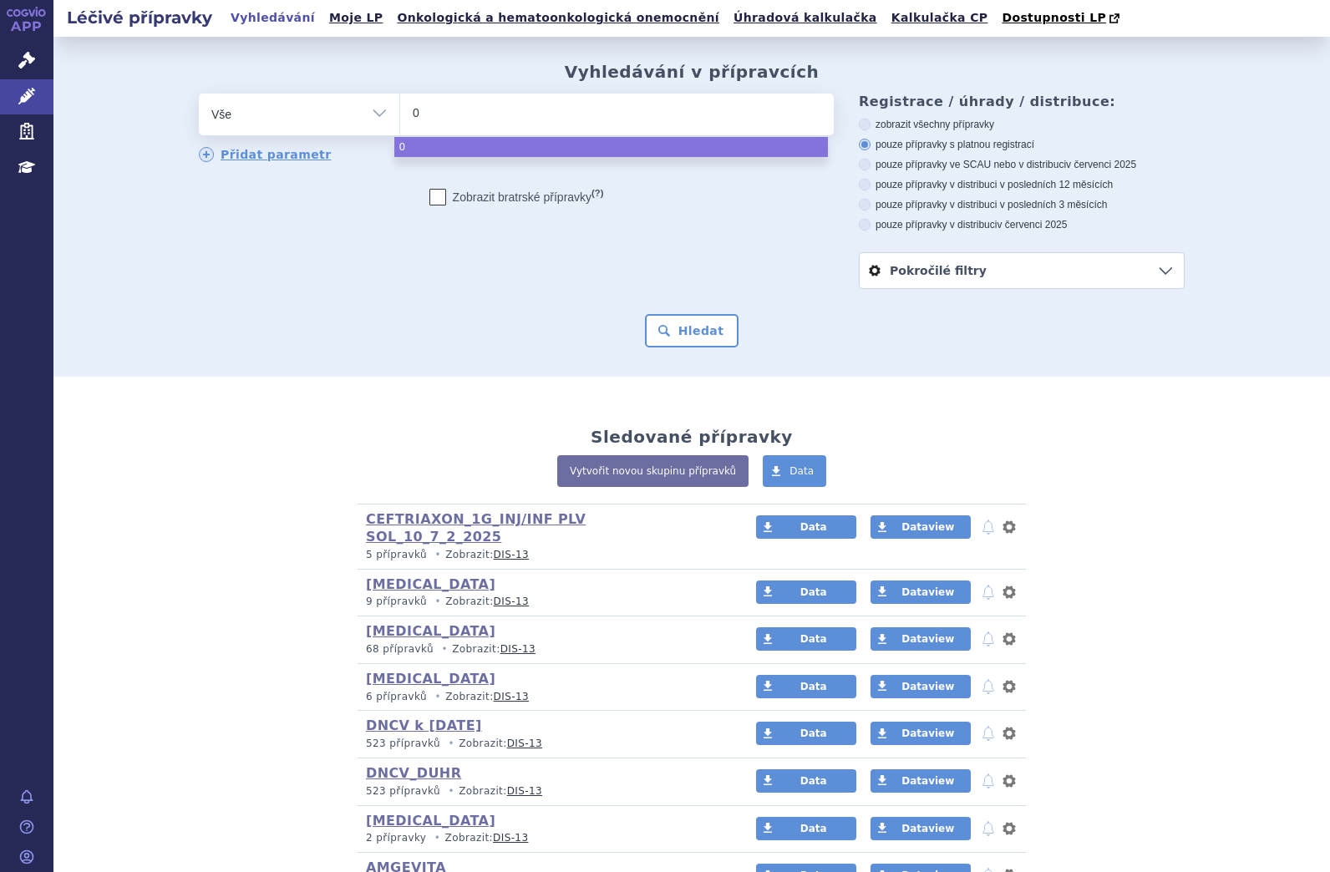
type input "02"
type input "024"
type input "0242"
type input "02422"
type input "024225"
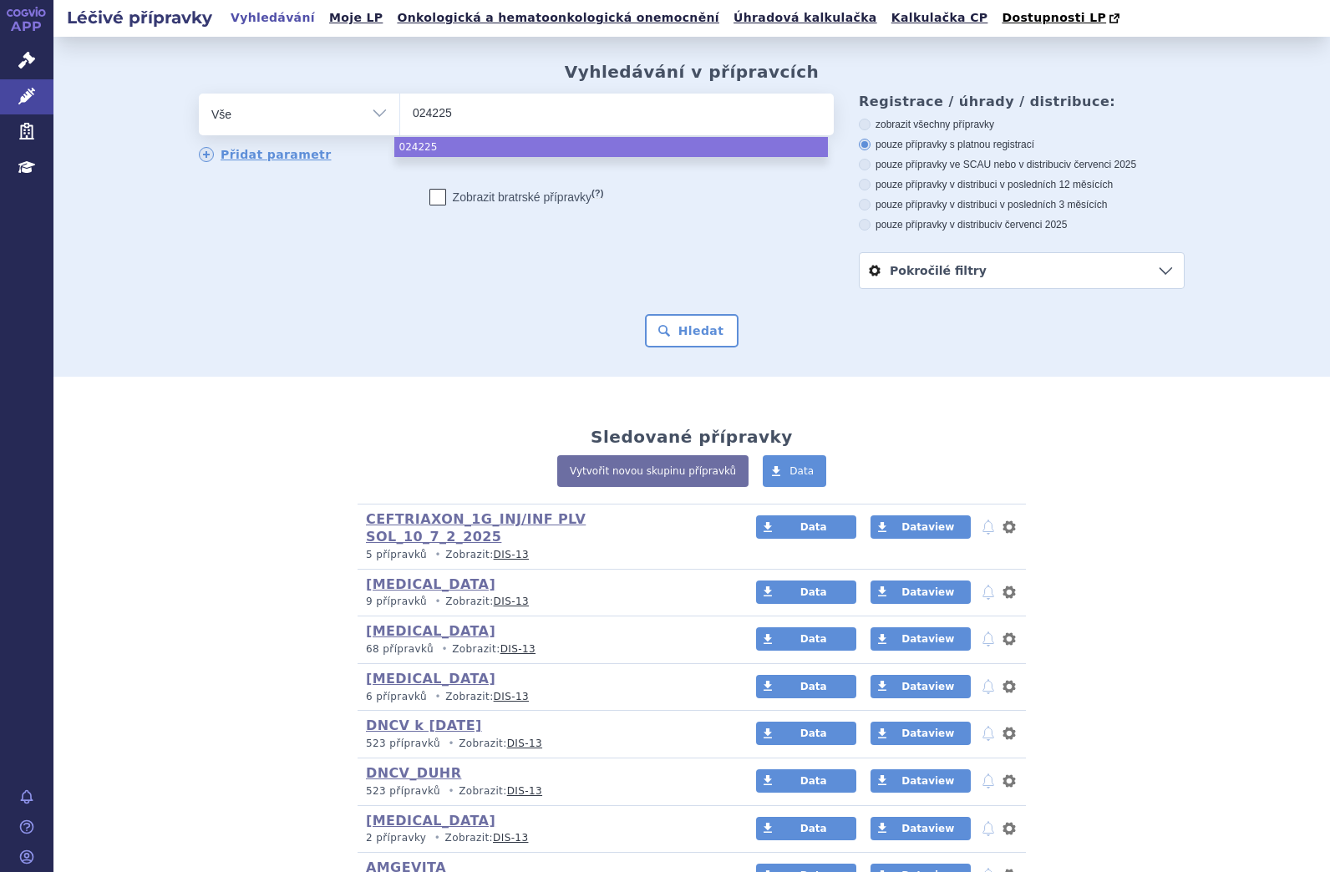
type input "0242252"
select select "0242252"
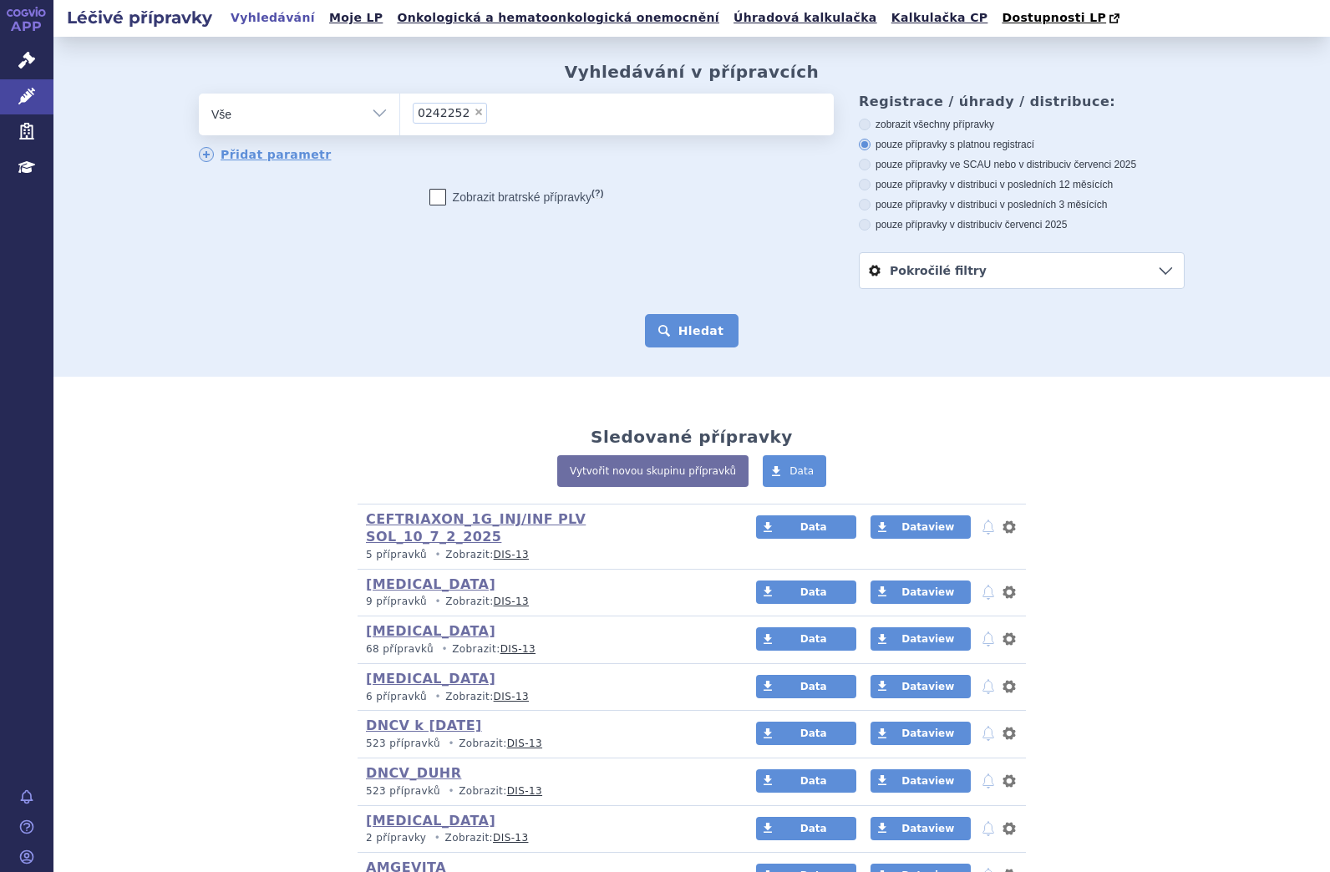
click at [677, 331] on button "Hledat" at bounding box center [692, 330] width 94 height 33
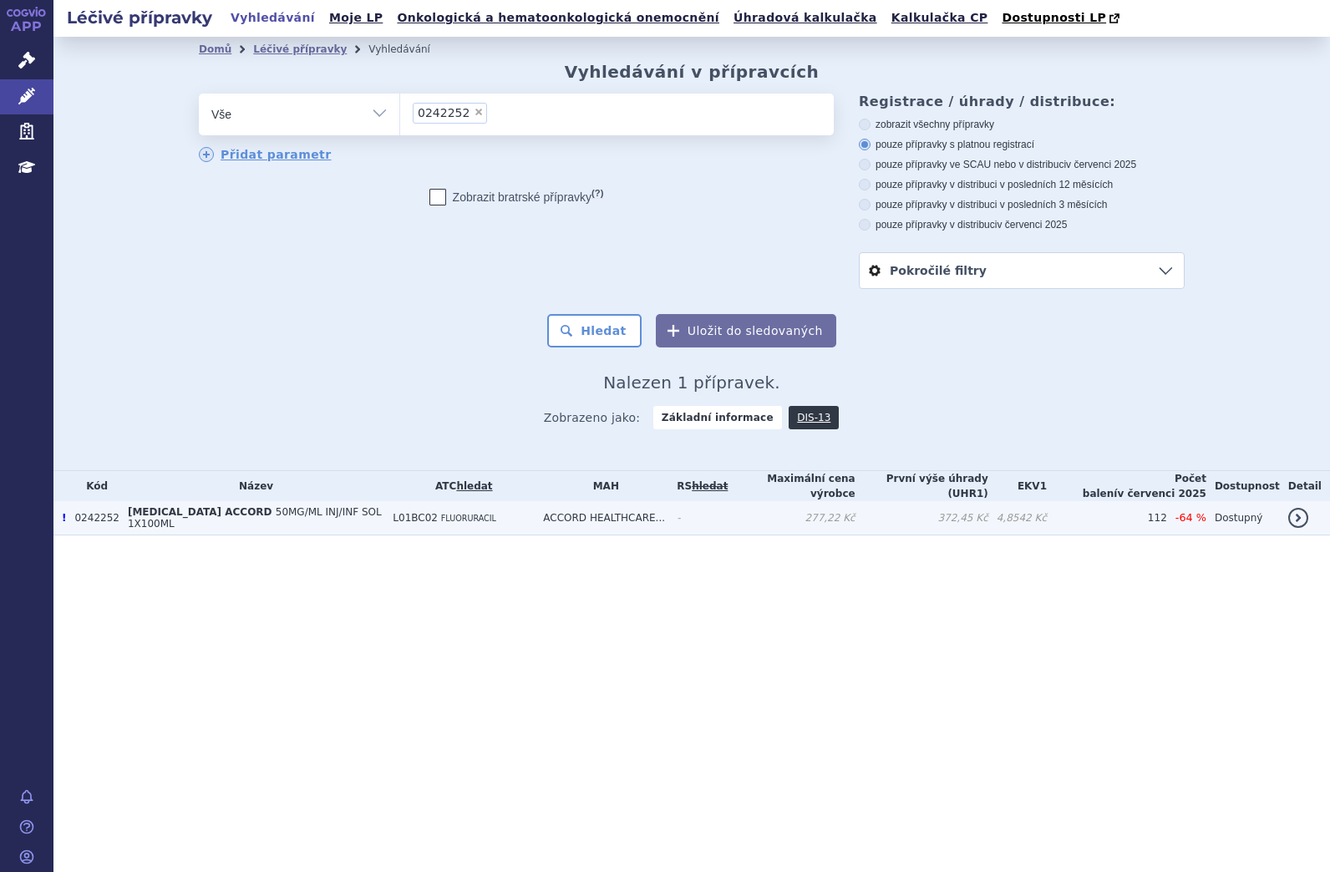
click at [249, 519] on span "50MG/ML INJ/INF SOL 1X100ML" at bounding box center [255, 517] width 254 height 23
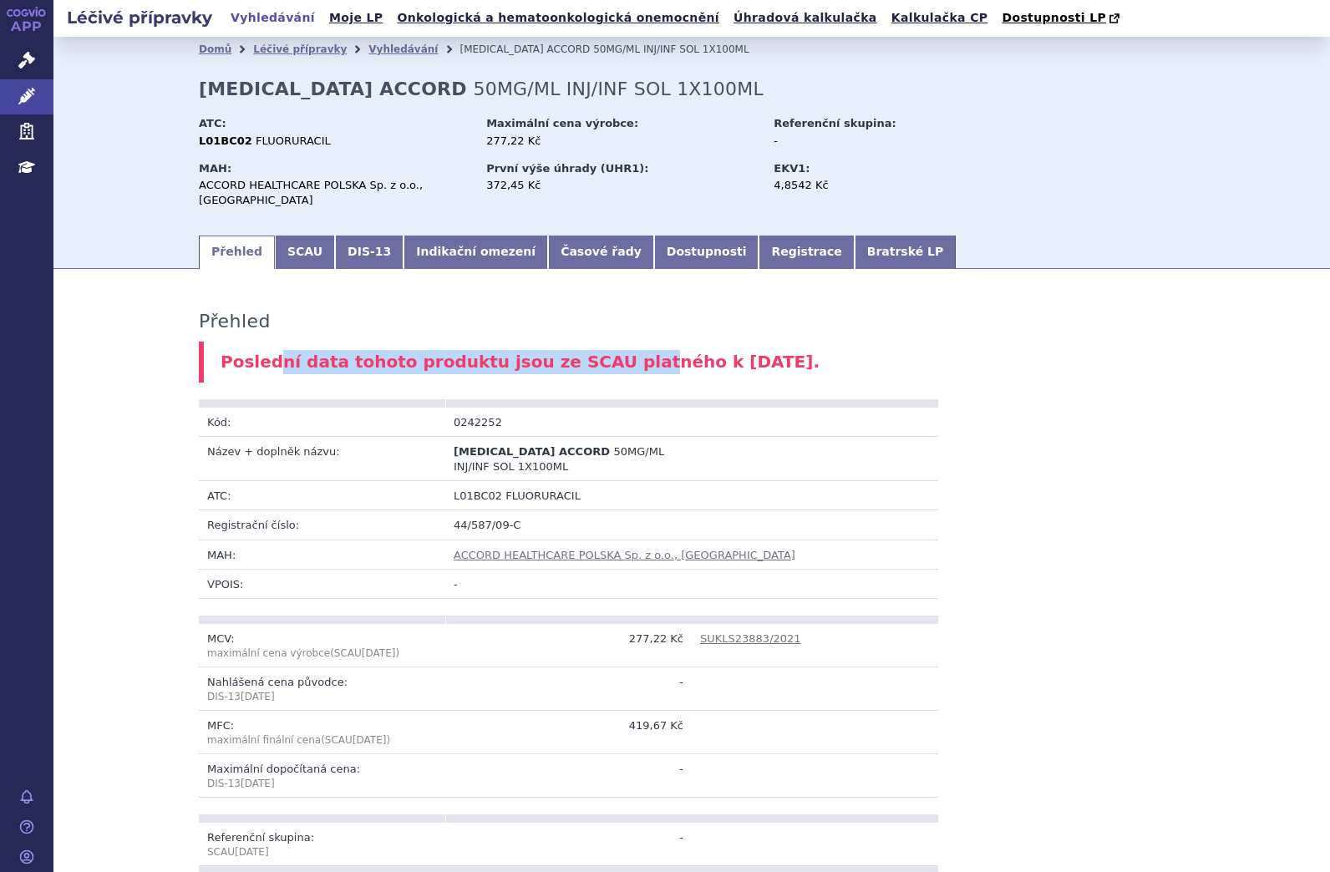
drag, startPoint x: 262, startPoint y: 353, endPoint x: 596, endPoint y: 351, distance: 334.1
click at [596, 351] on div "Poslední data tohoto produktu jsou ze SCAU platného k 01.05.2025." at bounding box center [692, 362] width 986 height 41
click at [295, 236] on link "SCAU" at bounding box center [305, 252] width 60 height 33
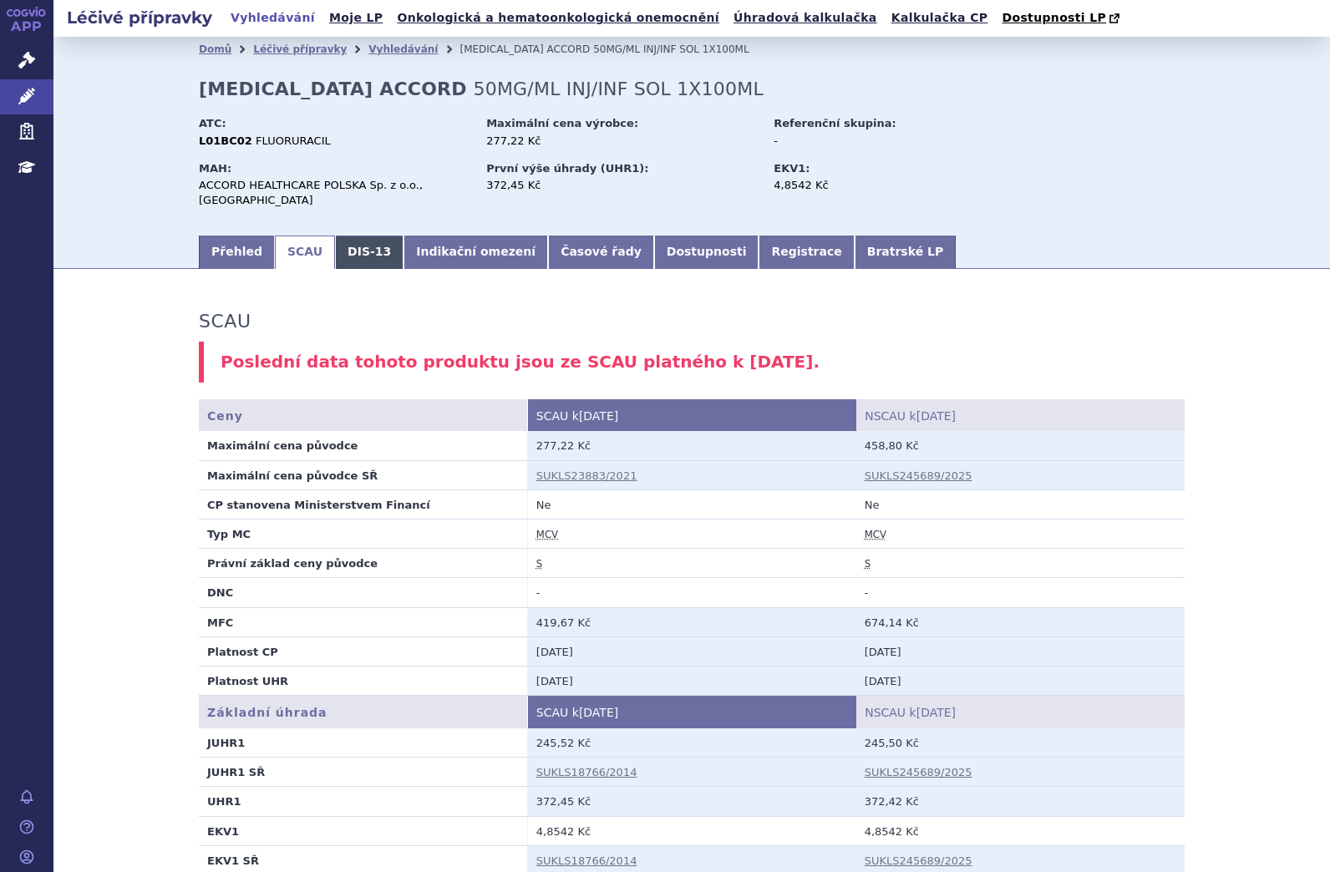
click at [335, 236] on link "DIS-13" at bounding box center [369, 252] width 68 height 33
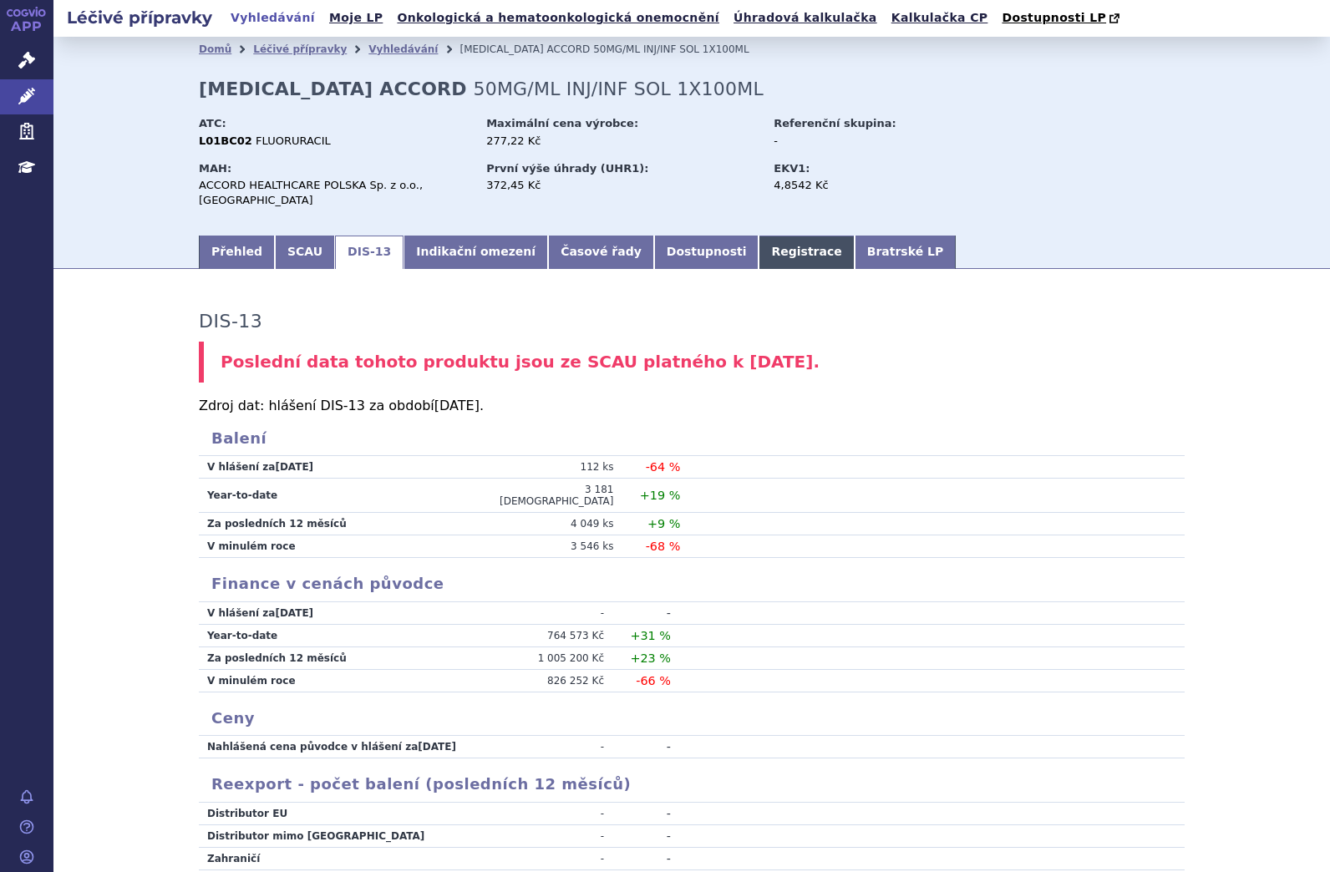
click at [758, 236] on link "Registrace" at bounding box center [805, 252] width 95 height 33
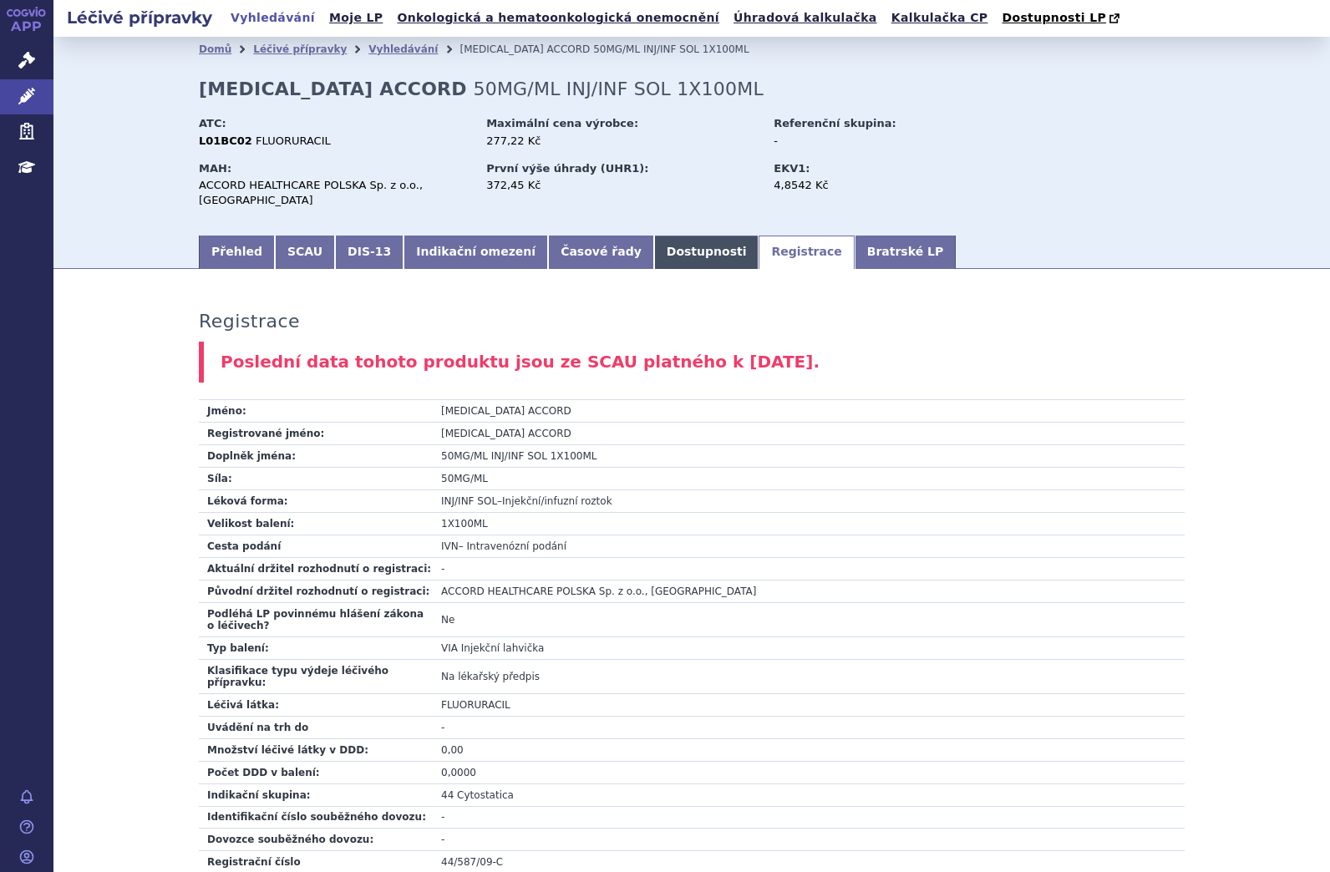
click at [668, 238] on link "Dostupnosti" at bounding box center [706, 252] width 105 height 33
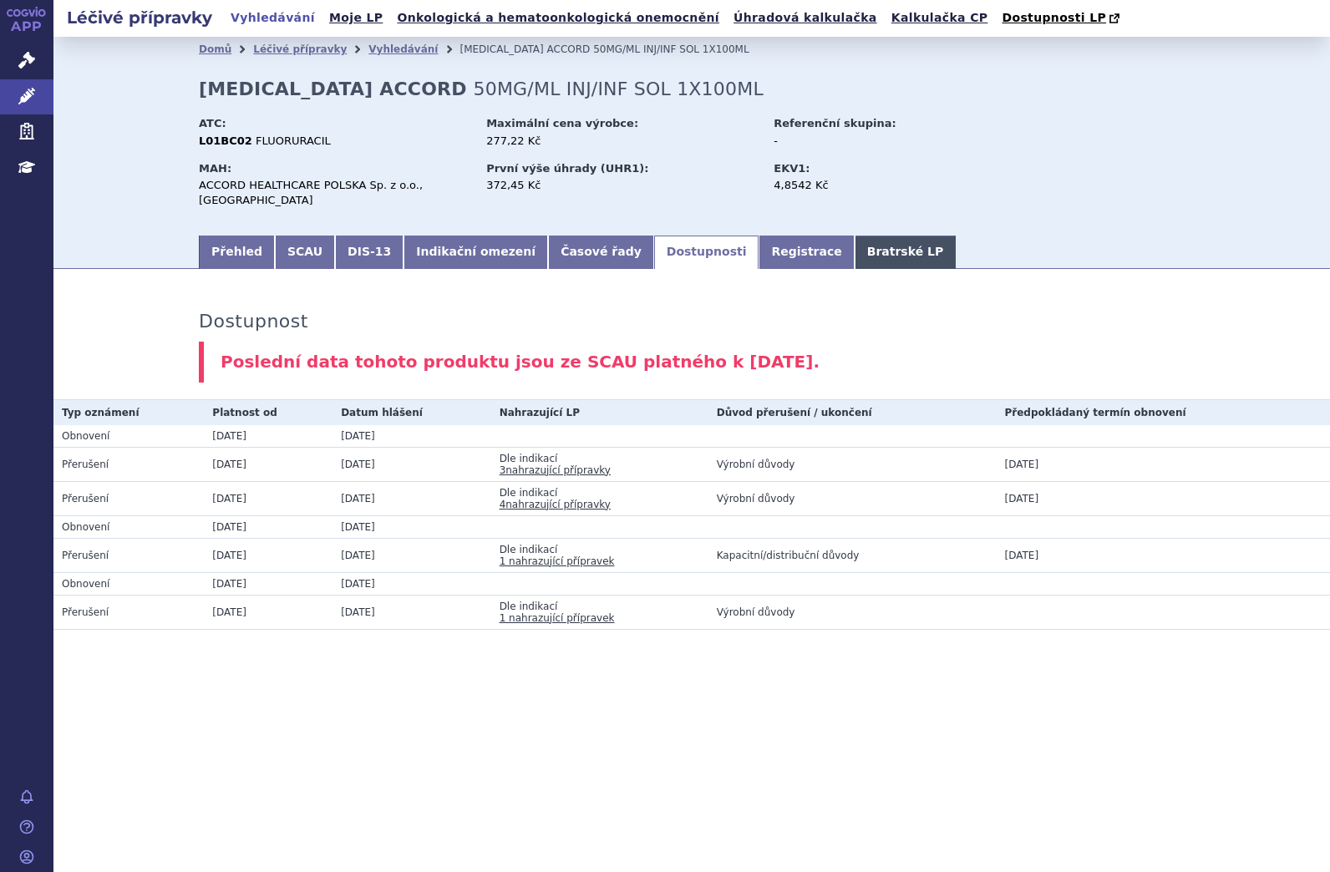
click at [855, 237] on link "Bratrské LP" at bounding box center [905, 252] width 101 height 33
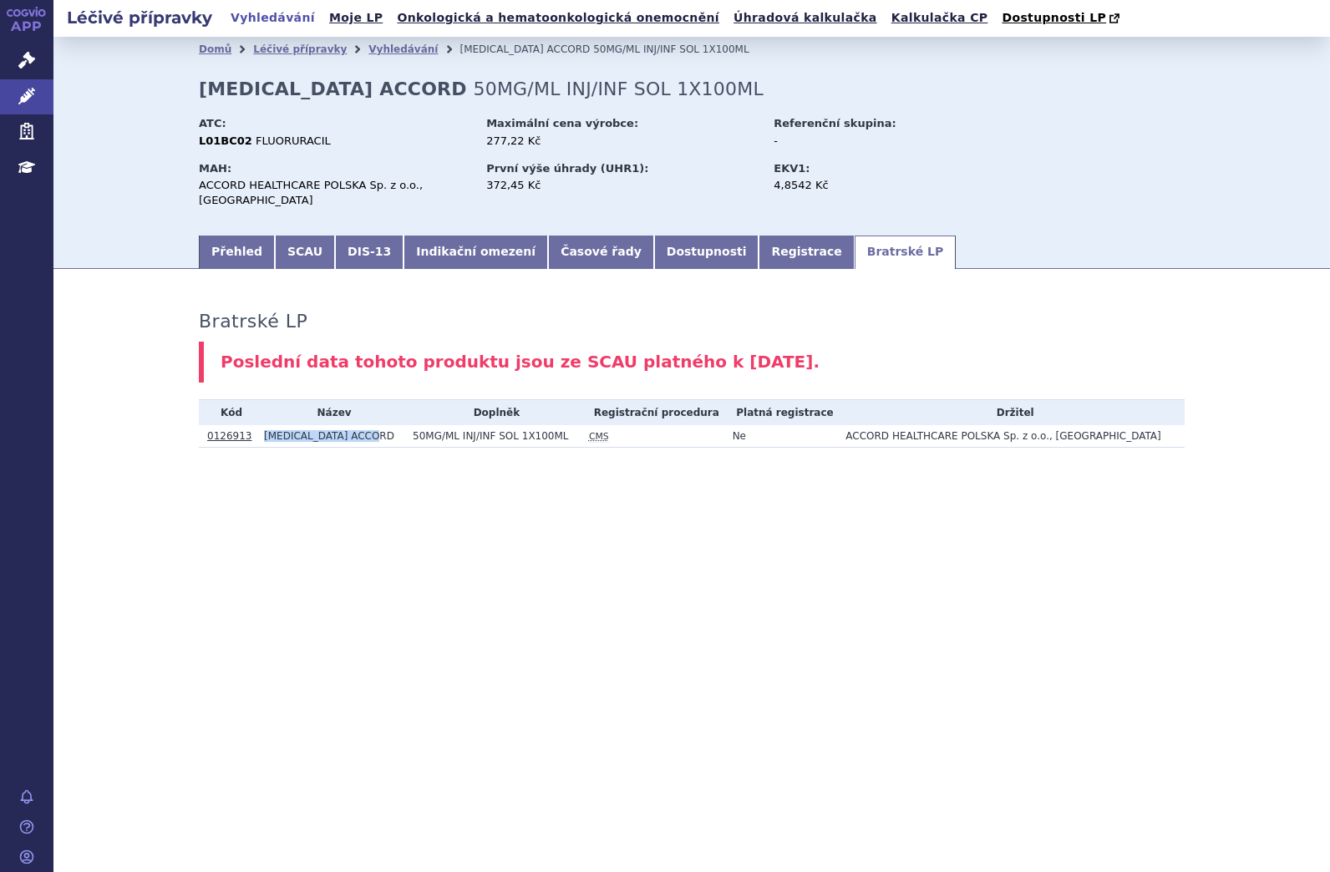
click at [383, 425] on td "FLUOROURACIL ACCORD" at bounding box center [330, 436] width 149 height 23
drag, startPoint x: 383, startPoint y: 421, endPoint x: 269, endPoint y: 422, distance: 114.4
click at [269, 425] on td "FLUOROURACIL ACCORD" at bounding box center [330, 436] width 149 height 23
click at [270, 425] on td "FLUOROURACIL ACCORD" at bounding box center [330, 436] width 149 height 23
click at [271, 425] on td "FLUOROURACIL ACCORD" at bounding box center [330, 436] width 149 height 23
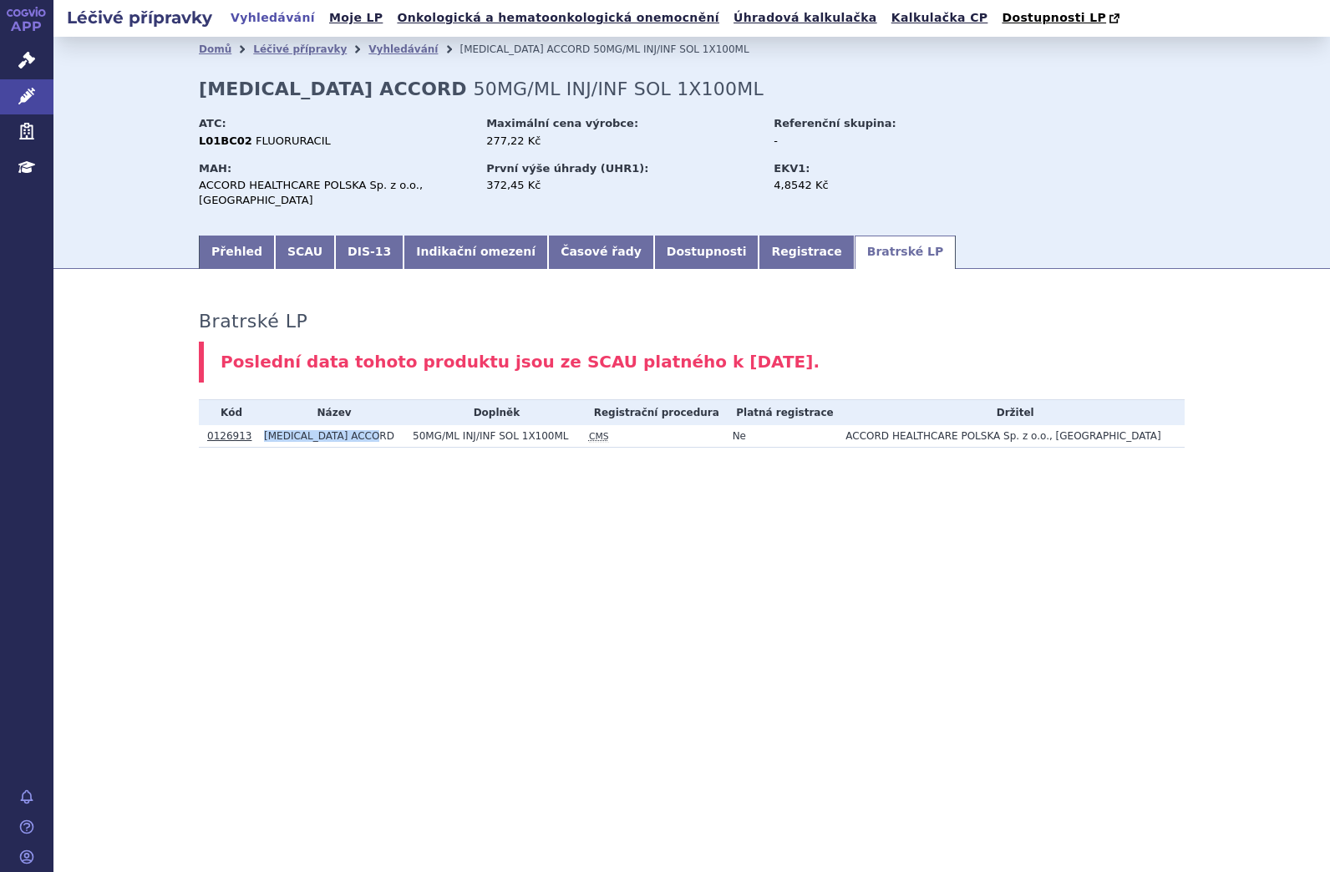
drag, startPoint x: 269, startPoint y: 419, endPoint x: 380, endPoint y: 419, distance: 111.1
click at [380, 425] on td "FLUOROURACIL ACCORD" at bounding box center [330, 436] width 149 height 23
drag, startPoint x: 380, startPoint y: 419, endPoint x: 353, endPoint y: 424, distance: 28.0
copy td "FLUOROURACIL ACCORD"
